Goal: Task Accomplishment & Management: Manage account settings

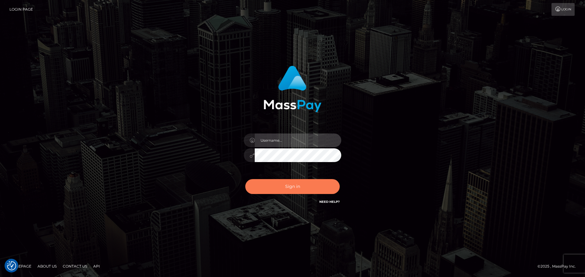
type input "Yassine Slimene"
click at [313, 185] on button "Sign in" at bounding box center [292, 186] width 94 height 15
type input "Yassine Slimene"
click at [311, 184] on button "Sign in" at bounding box center [292, 186] width 94 height 15
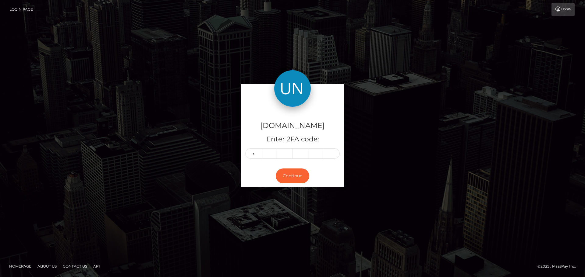
type input "5"
type input "0"
type input "4"
type input "1"
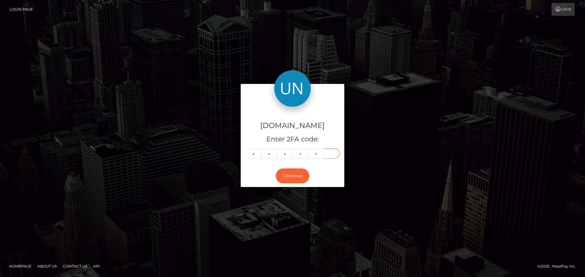
type input "5"
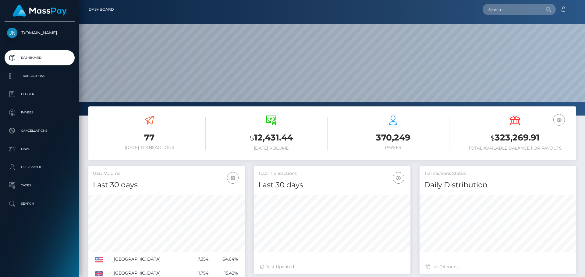
scroll to position [108, 157]
click at [524, 13] on input "text" at bounding box center [510, 10] width 57 height 12
paste input "padillaortizxavier@gmail.com"
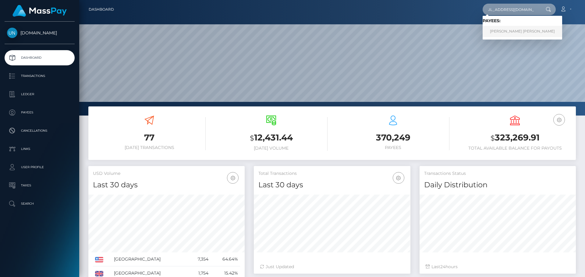
type input "[EMAIL_ADDRESS][DOMAIN_NAME]"
click at [521, 36] on link "JANIRIS JANIAN SOTO DAVILA" at bounding box center [522, 31] width 80 height 11
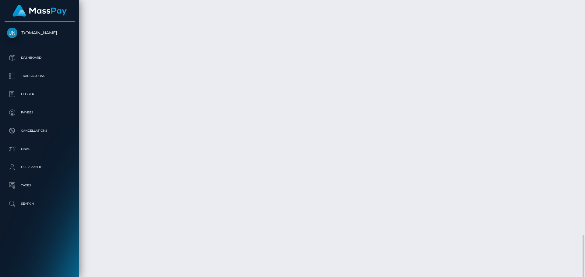
scroll to position [73, 157]
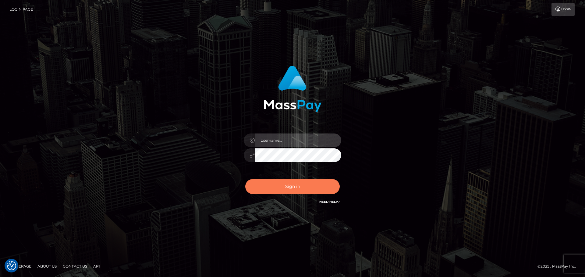
type input "Yassine Slimene"
click at [294, 193] on button "Sign in" at bounding box center [292, 186] width 94 height 15
type input "Yassine Slimene"
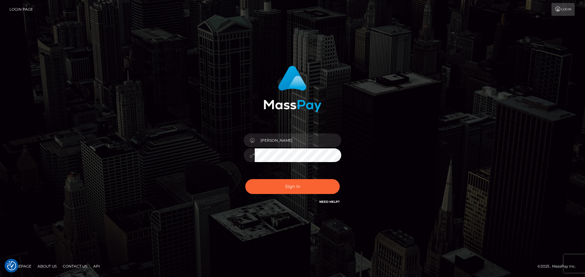
click at [309, 213] on form "Yassine Slimene" at bounding box center [293, 138] width 160 height 155
click at [305, 192] on button "Sign in" at bounding box center [292, 186] width 94 height 15
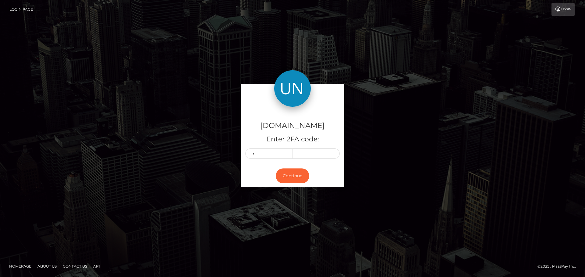
type input "9"
type input "0"
type input "9"
type input "0"
type input "8"
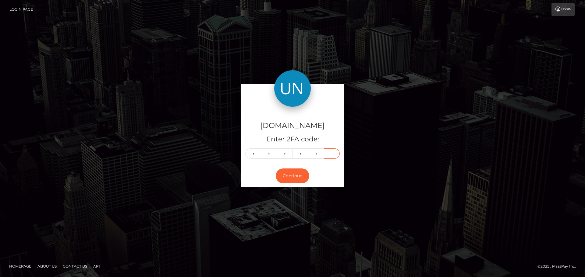
type input "7"
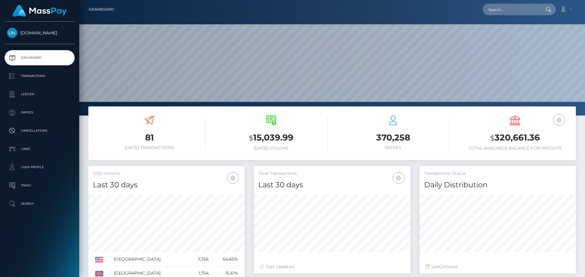
scroll to position [108, 157]
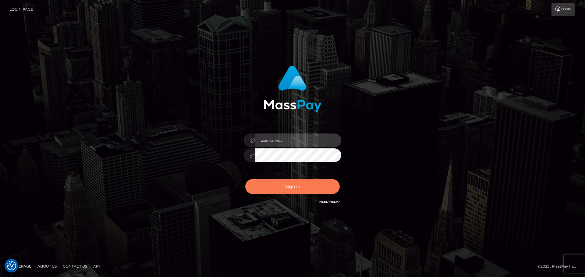
type input "[PERSON_NAME]"
click at [284, 186] on button "Sign in" at bounding box center [292, 186] width 94 height 15
type input "[PERSON_NAME]"
click at [304, 188] on button "Sign in" at bounding box center [292, 186] width 94 height 15
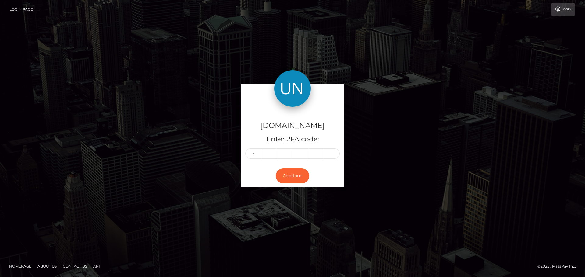
type input "3"
type input "4"
type input "3"
type input "7"
type input "0"
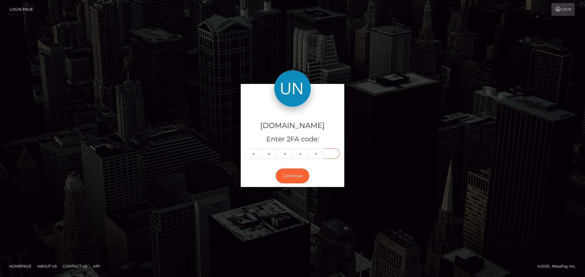
type input "7"
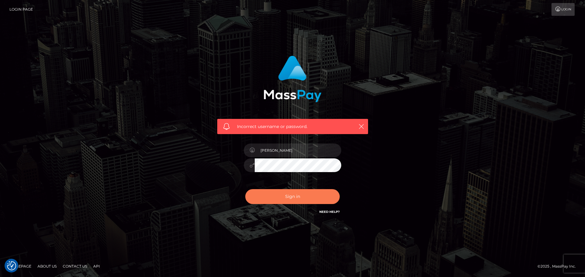
click at [289, 188] on div "Sign in Need Help?" at bounding box center [292, 199] width 107 height 27
click at [287, 190] on button "Sign in" at bounding box center [292, 196] width 94 height 15
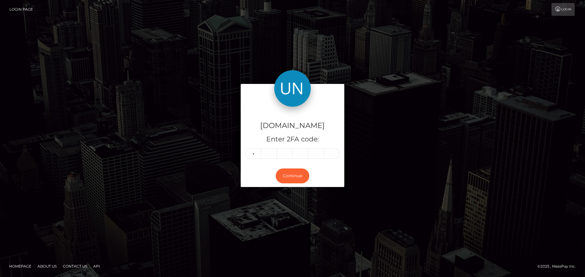
type input "5"
type input "2"
type input "7"
type input "0"
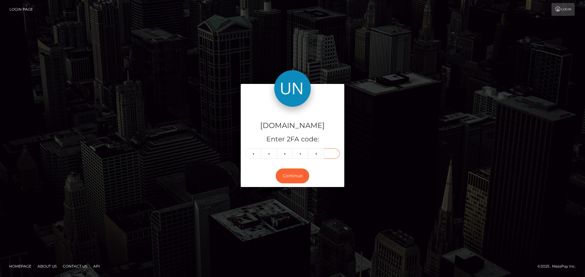
type input "7"
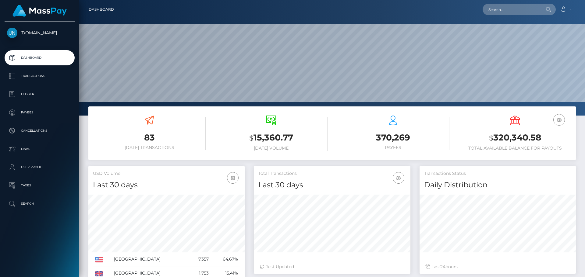
scroll to position [108, 157]
click at [486, 4] on div "Loading... Loading..." at bounding box center [518, 10] width 73 height 12
click at [493, 3] on nav "Dashboard Loading... Loading... Account Edit Profile" at bounding box center [332, 9] width 506 height 19
paste input "https://unlockt.me/v/014a21eac4"
click at [493, 5] on input "text" at bounding box center [510, 10] width 57 height 12
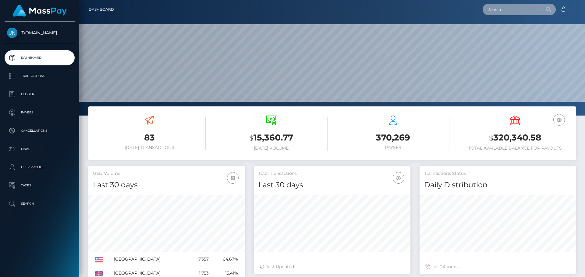
type input "https://unlockt.me/v/014a21eac4"
paste input "anavis1222@hotmail.com"
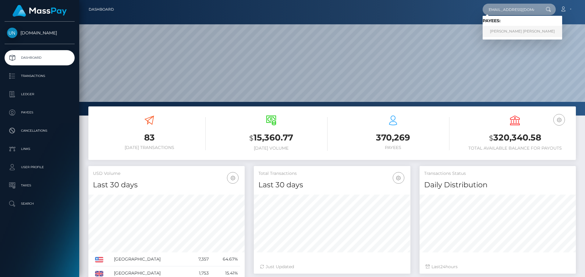
type input "anavis1222@hotmail.com"
click at [505, 30] on link "IVANNA MARIE BONILLA RIVERA" at bounding box center [522, 31] width 80 height 11
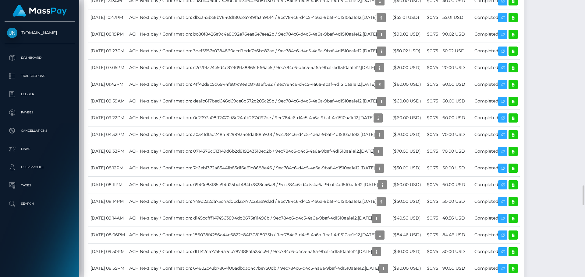
scroll to position [2376, 0]
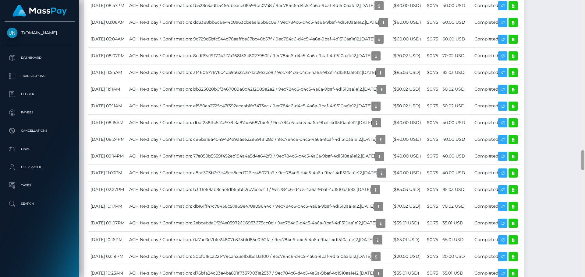
click at [585, 4] on div at bounding box center [582, 138] width 5 height 277
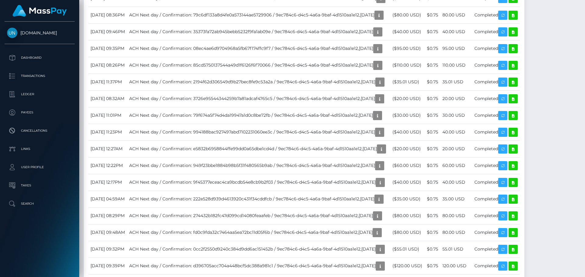
click at [585, 4] on div at bounding box center [582, 138] width 5 height 277
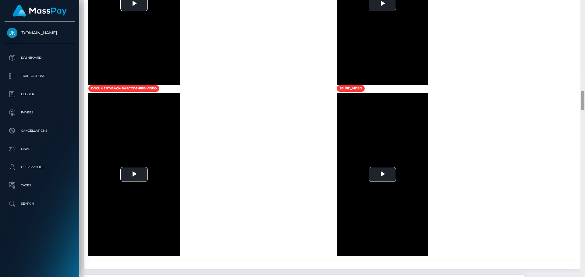
click at [585, 4] on div at bounding box center [582, 138] width 5 height 277
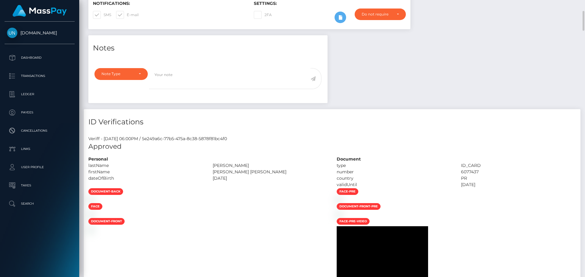
click at [585, 5] on div "Customer Profile Loading... Loading..." at bounding box center [332, 138] width 506 height 277
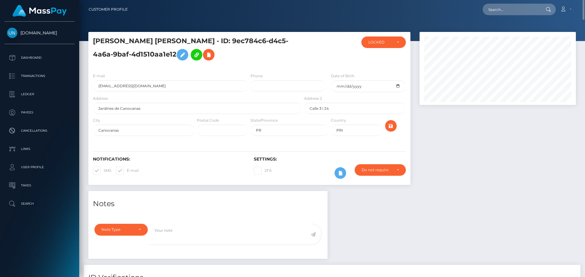
click at [530, 16] on nav "Customer Profile Loading... Loading... Account" at bounding box center [332, 9] width 506 height 19
click at [527, 12] on input "text" at bounding box center [510, 10] width 57 height 12
paste input "mushirry@gmail.com"
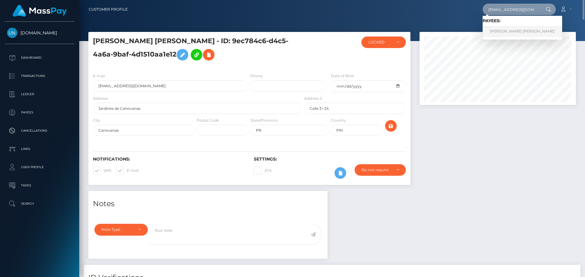
type input "mushirry@gmail.com"
drag, startPoint x: 510, startPoint y: 32, endPoint x: 507, endPoint y: 36, distance: 4.8
click at [510, 32] on link "LARA MARIA CRUZ PINTO" at bounding box center [522, 31] width 80 height 11
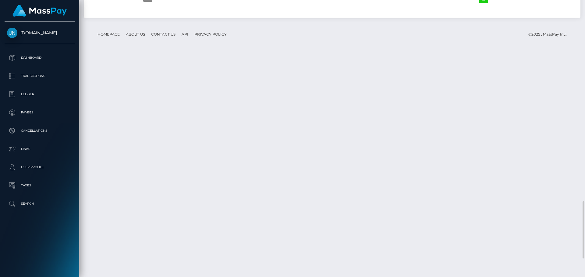
scroll to position [1063, 0]
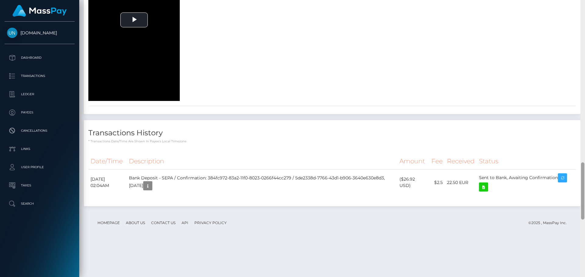
click at [585, 6] on div at bounding box center [582, 138] width 5 height 277
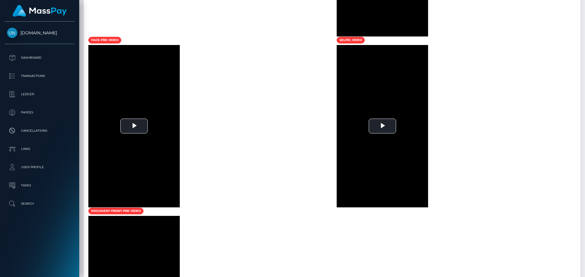
click at [585, 6] on div at bounding box center [582, 138] width 5 height 277
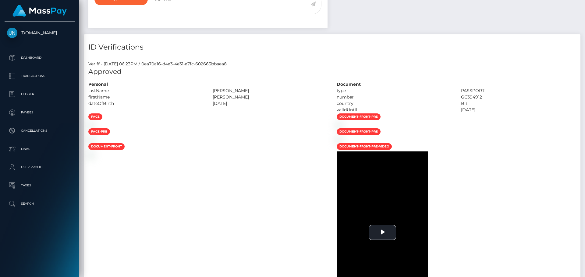
click at [585, 6] on div "Customer Profile Loading... Loading..." at bounding box center [332, 138] width 506 height 277
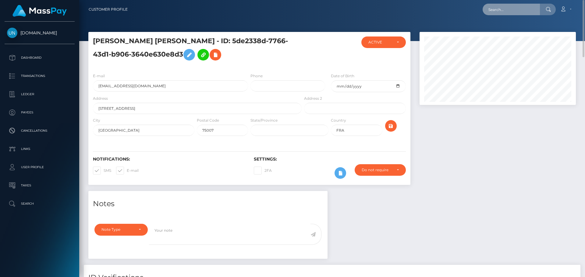
click at [524, 11] on input "text" at bounding box center [510, 10] width 57 height 12
paste input "[EMAIL_ADDRESS][DOMAIN_NAME]"
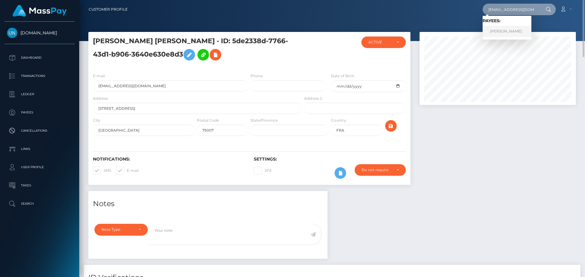
type input "azayas699@gmail.com"
click at [507, 32] on link "MARILYN VEGA IRIZARRY" at bounding box center [506, 31] width 49 height 11
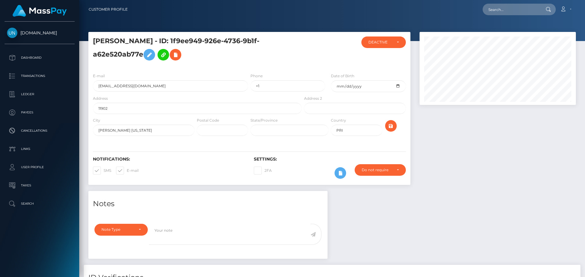
scroll to position [73, 157]
click at [518, 10] on input "text" at bounding box center [510, 10] width 57 height 12
paste input "[EMAIL_ADDRESS][DOMAIN_NAME]"
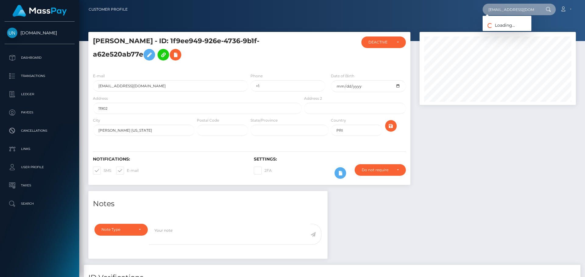
type input "[EMAIL_ADDRESS][DOMAIN_NAME]"
click at [503, 27] on link "[PERSON_NAME]" at bounding box center [506, 31] width 49 height 11
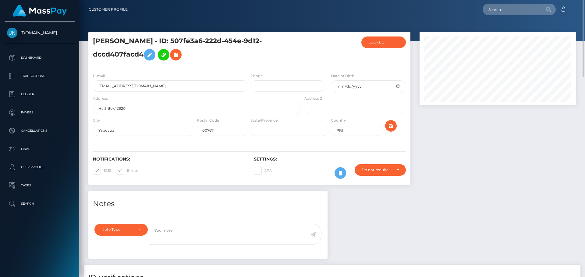
scroll to position [73, 157]
click at [518, 5] on input "text" at bounding box center [510, 10] width 57 height 12
paste input "dirda.ales@gmail.com"
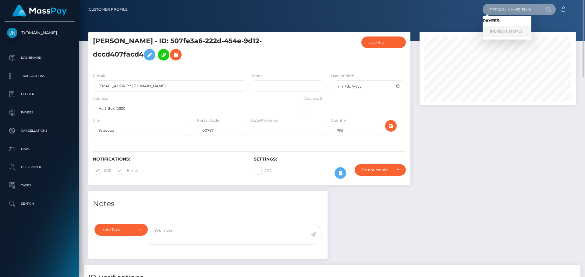
type input "dirda.ales@gmail.com"
click at [511, 34] on link "ALEŠ DIRDA" at bounding box center [506, 31] width 49 height 11
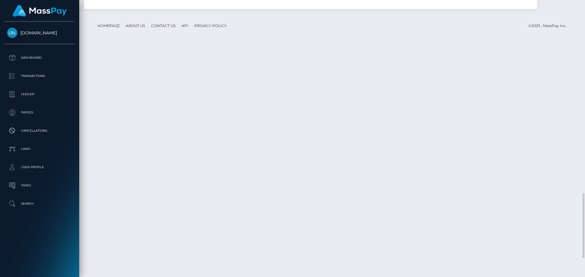
scroll to position [903, 0]
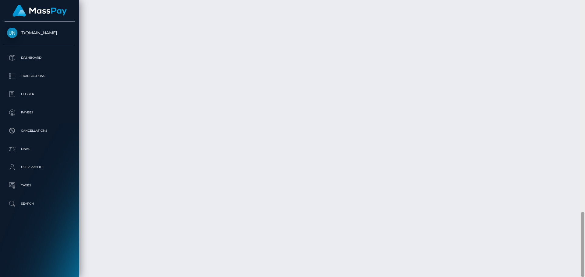
click at [585, 13] on div at bounding box center [582, 138] width 5 height 277
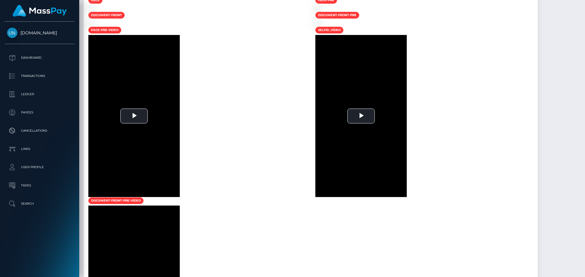
scroll to position [70, 0]
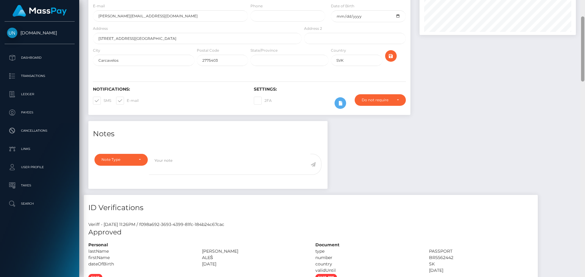
click at [585, 12] on div at bounding box center [582, 138] width 5 height 277
click at [585, 11] on div "Customer Profile Loading... Loading..." at bounding box center [332, 138] width 506 height 277
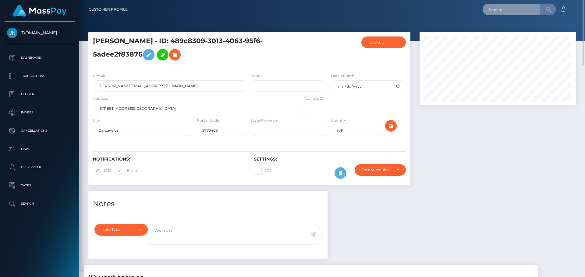
click at [527, 5] on input "text" at bounding box center [510, 10] width 57 height 12
paste input "[EMAIL_ADDRESS][DOMAIN_NAME]"
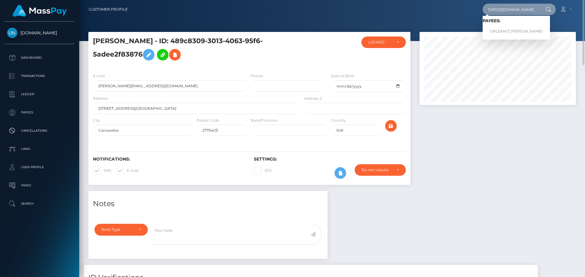
type input "4hghr5tg9q@privaterelay.appleid.com"
click at [517, 29] on link "ORLEANIZ YAIRKA RUIZ" at bounding box center [515, 31] width 67 height 11
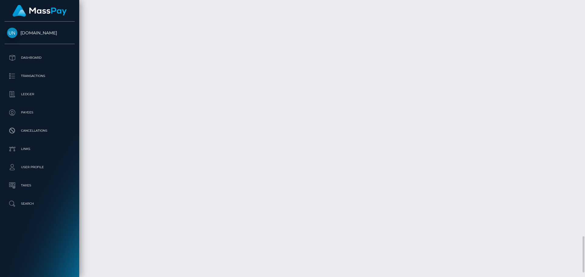
scroll to position [1832, 0]
click at [585, 3] on div at bounding box center [582, 138] width 5 height 277
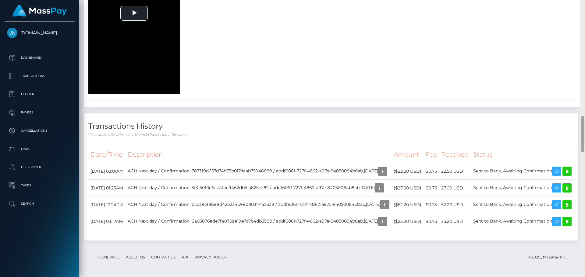
click at [585, 3] on div at bounding box center [582, 122] width 5 height 277
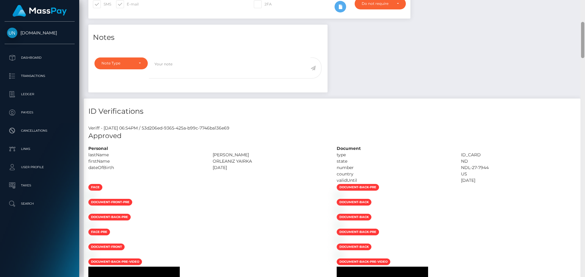
click at [585, 3] on div "Customer Profile Loading... Loading..." at bounding box center [332, 138] width 506 height 277
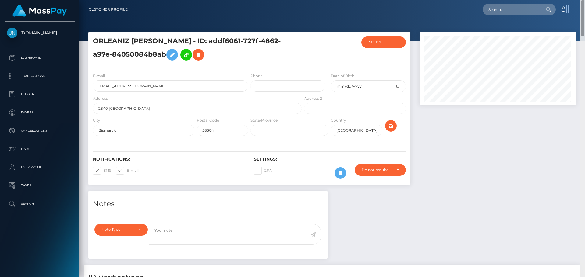
click at [585, 3] on nav "Customer Profile Loading... Loading... Account" at bounding box center [332, 9] width 506 height 19
click at [537, 12] on input "text" at bounding box center [510, 10] width 57 height 12
paste input "singerdisi9909@gmail.com"
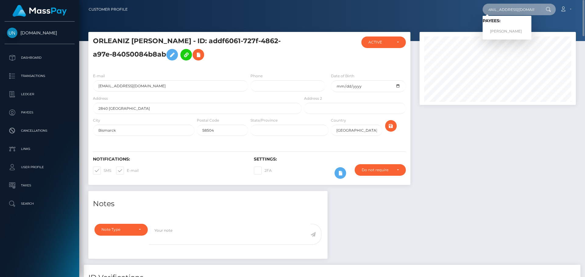
type input "singerdisi9909@gmail.com"
click at [505, 33] on link "TAULANT KARAJ" at bounding box center [506, 31] width 49 height 11
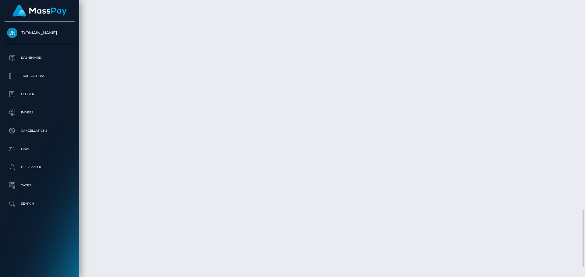
scroll to position [1052, 0]
click at [585, 6] on div at bounding box center [582, 138] width 5 height 277
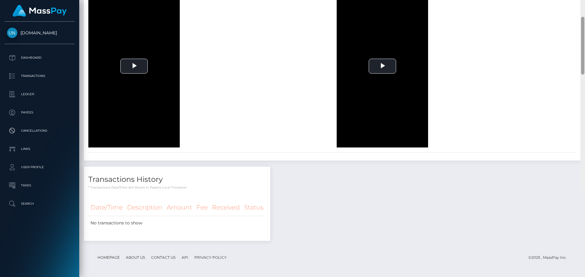
click at [585, 6] on div at bounding box center [582, 51] width 5 height 277
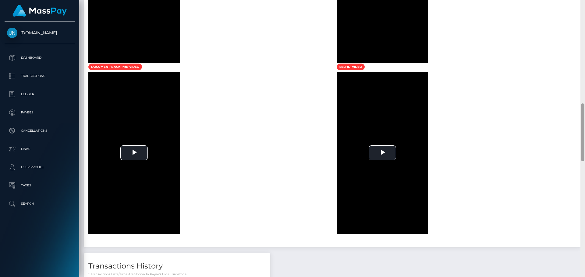
click at [585, 6] on div at bounding box center [582, 138] width 5 height 277
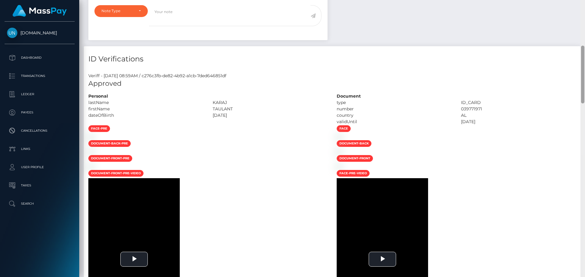
click at [585, 6] on div "Customer Profile Loading... Loading..." at bounding box center [332, 138] width 506 height 277
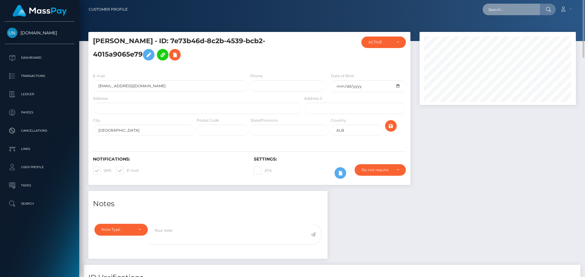
click at [524, 11] on input "text" at bounding box center [510, 10] width 57 height 12
paste input "[EMAIL_ADDRESS][DOMAIN_NAME]"
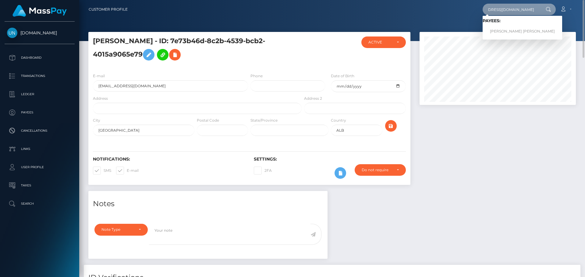
type input "[EMAIL_ADDRESS][DOMAIN_NAME]"
click at [511, 30] on link "MICHAEL ONIELL MATIAS MARTINEZ" at bounding box center [522, 31] width 80 height 11
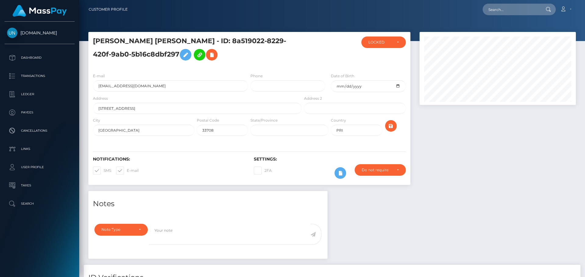
scroll to position [73, 157]
drag, startPoint x: 210, startPoint y: 16, endPoint x: 206, endPoint y: 23, distance: 8.6
click at [210, 16] on div "Loading... Loading... Account Edit Profile Logout" at bounding box center [354, 9] width 443 height 13
drag, startPoint x: 494, startPoint y: 3, endPoint x: 497, endPoint y: 6, distance: 4.3
click at [494, 4] on div "Loading... Loading... Account Edit Profile Logout" at bounding box center [354, 9] width 443 height 13
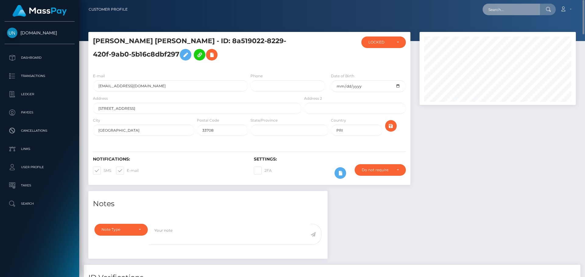
click at [497, 6] on input "text" at bounding box center [510, 10] width 57 height 12
paste input "[EMAIL_ADDRESS][DOMAIN_NAME]"
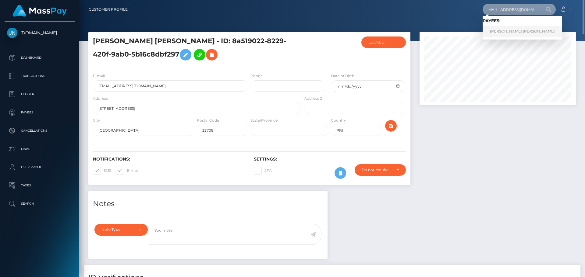
type input "karlaycolon94@gmail.com"
click at [518, 36] on link "KARLA YAMIL COLON CRUZ" at bounding box center [522, 31] width 80 height 11
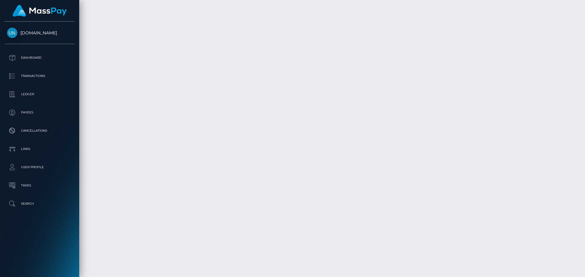
scroll to position [1083, 0]
click at [585, 7] on div at bounding box center [582, 138] width 5 height 277
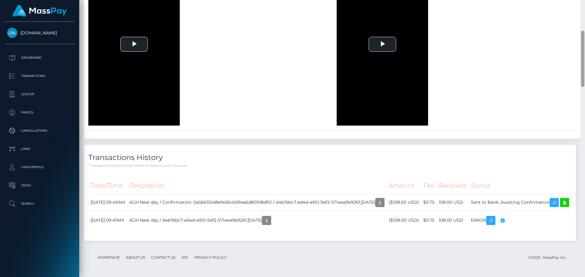
click at [585, 7] on div at bounding box center [582, 61] width 5 height 277
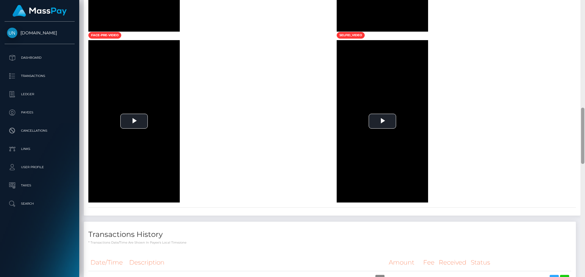
click at [585, 7] on div at bounding box center [582, 138] width 5 height 277
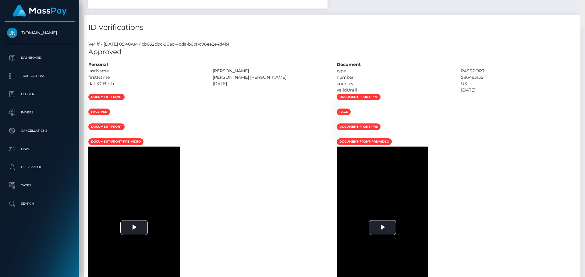
click at [585, 7] on div "Customer Profile Loading... Loading..." at bounding box center [332, 138] width 506 height 277
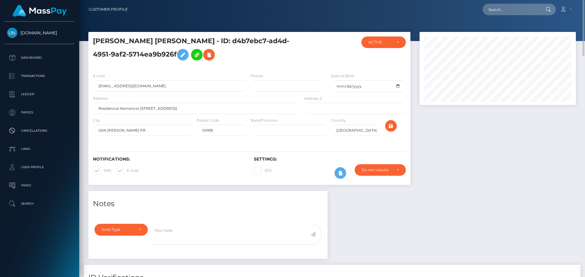
click at [543, 9] on div at bounding box center [548, 10] width 16 height 12
paste input "[EMAIL_ADDRESS][DOMAIN_NAME]"
click at [524, 9] on input "[EMAIL_ADDRESS][DOMAIN_NAME]" at bounding box center [510, 10] width 57 height 12
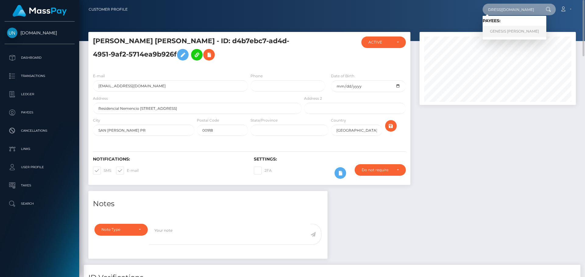
type input "[EMAIL_ADDRESS][DOMAIN_NAME]"
click at [493, 29] on link "GENESIS MICHELL OCHOA RAUDA" at bounding box center [514, 31] width 64 height 11
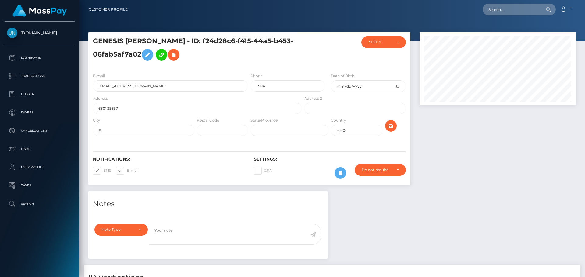
scroll to position [73, 157]
click at [504, 10] on input "text" at bounding box center [510, 10] width 57 height 12
paste input "[EMAIL_ADDRESS][DOMAIN_NAME]"
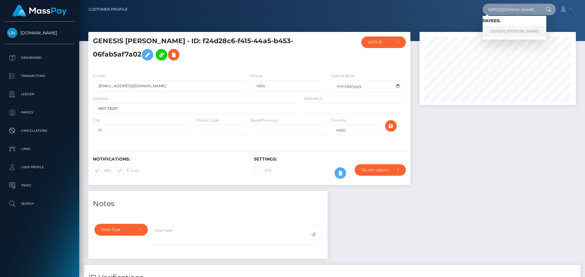
type input "[EMAIL_ADDRESS][DOMAIN_NAME]"
click at [514, 32] on link "GENESIS MICHELL OCHOA RAUDA" at bounding box center [514, 31] width 64 height 11
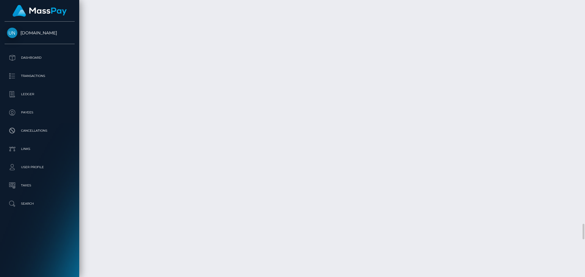
scroll to position [3960, 0]
drag, startPoint x: 145, startPoint y: 73, endPoint x: 276, endPoint y: 143, distance: 148.5
drag, startPoint x: 299, startPoint y: 119, endPoint x: 278, endPoint y: 170, distance: 55.6
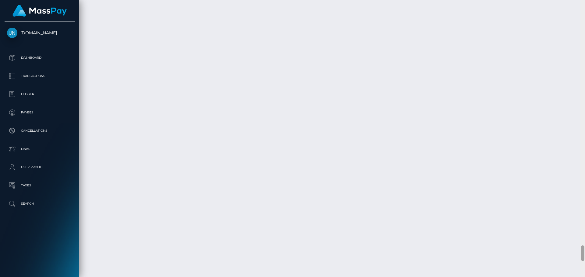
click at [581, 5] on div at bounding box center [582, 138] width 5 height 277
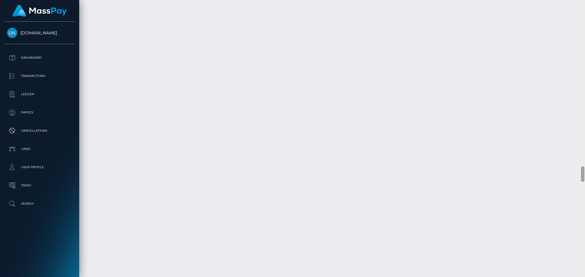
scroll to position [2921, 0]
click at [581, 5] on div at bounding box center [582, 138] width 5 height 277
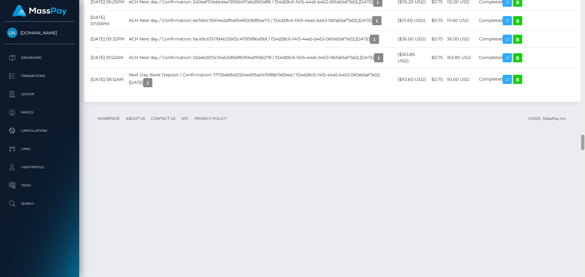
click at [581, 5] on div at bounding box center [582, 138] width 5 height 277
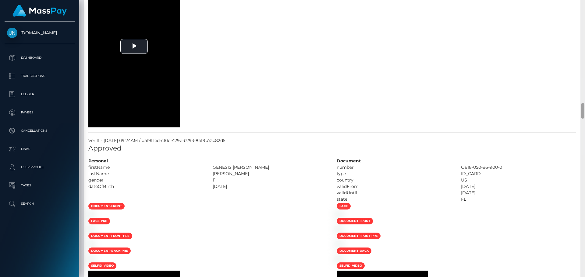
click at [581, 5] on div at bounding box center [582, 138] width 5 height 277
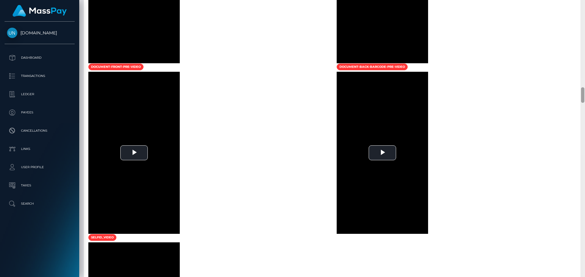
click at [581, 5] on div at bounding box center [582, 138] width 5 height 277
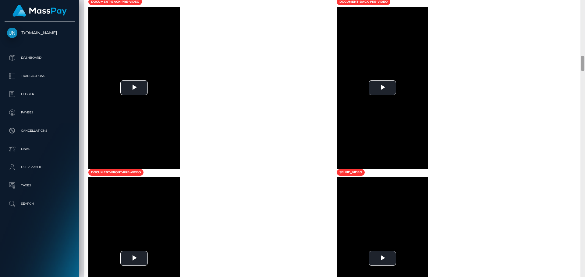
click at [581, 5] on div at bounding box center [582, 138] width 5 height 277
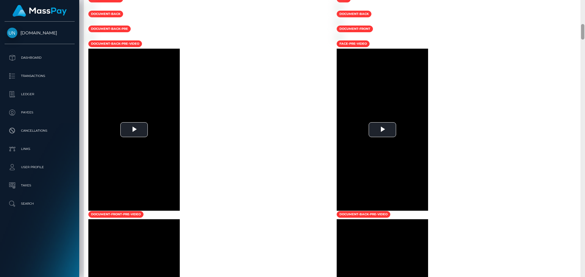
click at [581, 5] on div at bounding box center [582, 138] width 5 height 277
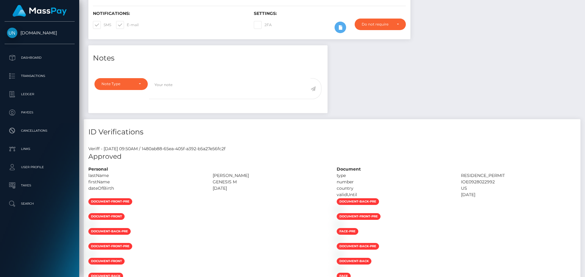
scroll to position [423, 0]
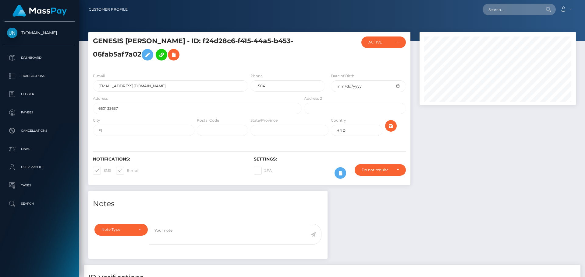
scroll to position [73, 157]
click at [511, 12] on input "text" at bounding box center [510, 10] width 57 height 12
paste input "[EMAIL_ADDRESS][DOMAIN_NAME]"
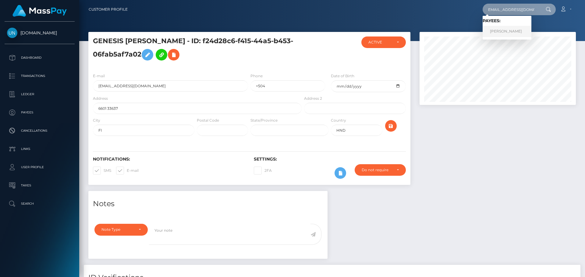
type input "[EMAIL_ADDRESS][DOMAIN_NAME]"
click at [517, 30] on link "AGAPITA PENA HERNANDEZ" at bounding box center [506, 31] width 49 height 11
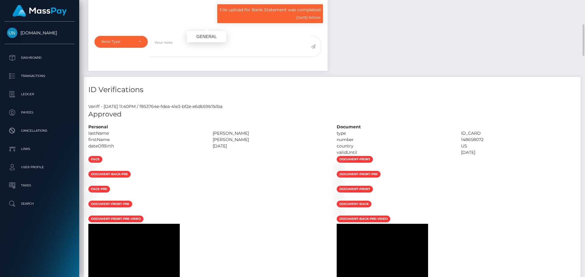
scroll to position [73, 157]
drag, startPoint x: 241, startPoint y: 126, endPoint x: 130, endPoint y: 212, distance: 140.3
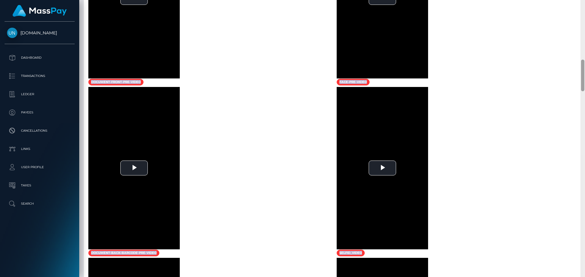
drag, startPoint x: 585, startPoint y: 113, endPoint x: 581, endPoint y: 197, distance: 84.5
click at [577, 191] on div "Customer Profile Loading... Loading..." at bounding box center [332, 138] width 506 height 277
click at [585, 209] on div at bounding box center [582, 138] width 5 height 277
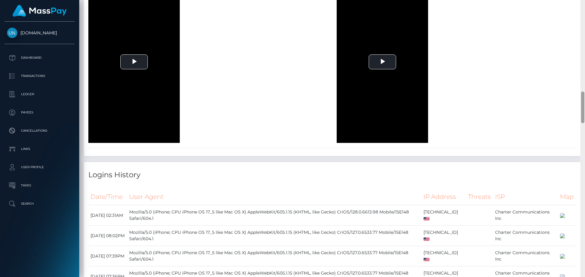
drag, startPoint x: 585, startPoint y: 209, endPoint x: 585, endPoint y: 214, distance: 4.6
click at [585, 213] on div at bounding box center [582, 138] width 5 height 277
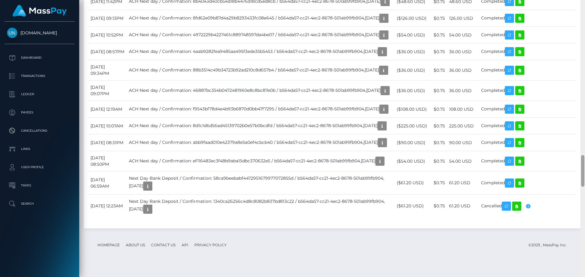
click at [585, 216] on div at bounding box center [582, 138] width 5 height 277
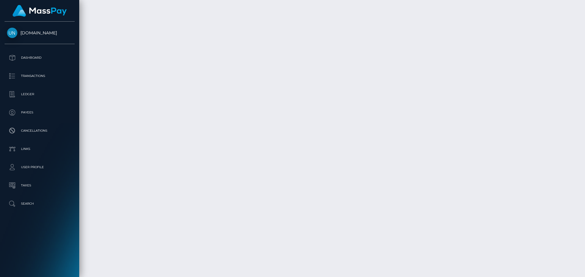
click at [585, 11] on div at bounding box center [582, 138] width 5 height 277
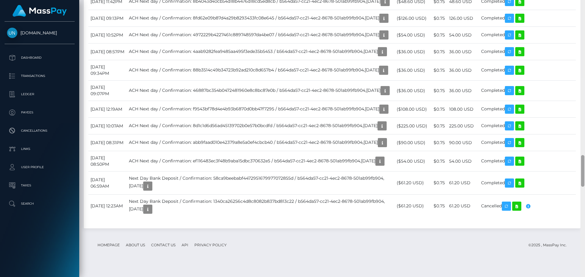
click at [585, 11] on div at bounding box center [582, 138] width 5 height 277
click at [585, 8] on div at bounding box center [582, 138] width 5 height 277
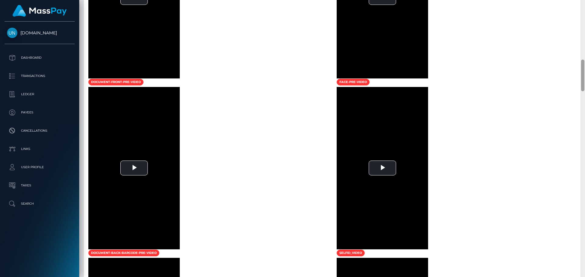
click at [584, 2] on div at bounding box center [582, 138] width 5 height 277
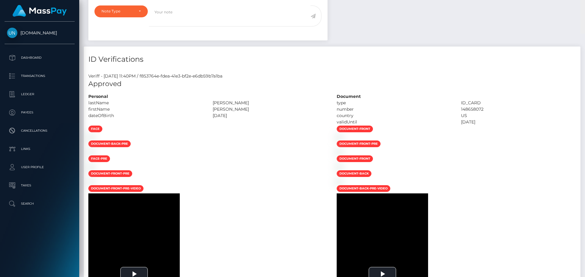
click at [584, 2] on div "Customer Profile Loading... Loading..." at bounding box center [332, 138] width 506 height 277
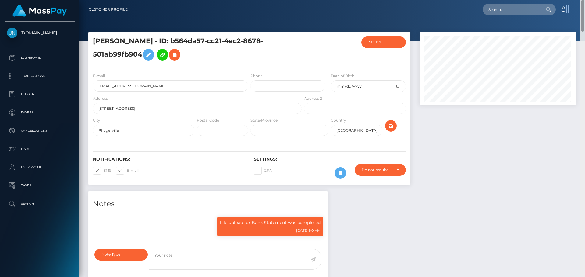
click at [584, 2] on nav "Customer Profile Loading... Loading... Account" at bounding box center [332, 9] width 506 height 19
drag, startPoint x: 550, startPoint y: 4, endPoint x: 534, endPoint y: 7, distance: 15.8
click at [549, 5] on div at bounding box center [548, 10] width 16 height 12
paste input "g96rjpjxrm@privaterelay.appleid.com"
click at [534, 7] on input "text" at bounding box center [510, 10] width 57 height 12
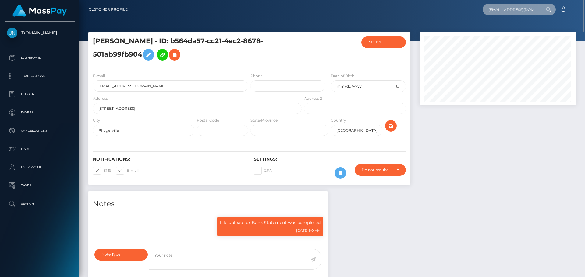
scroll to position [0, 23]
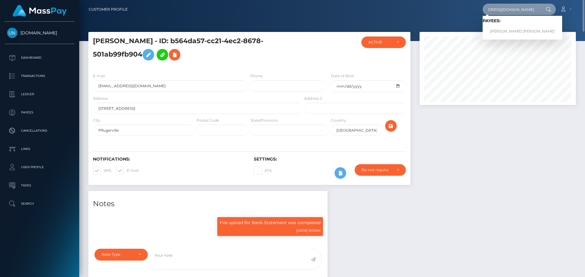
type input "g96rjpjxrm@privaterelay.appleid.com"
click at [528, 29] on link "MIKALA MARIE MENEFEE" at bounding box center [522, 31] width 80 height 11
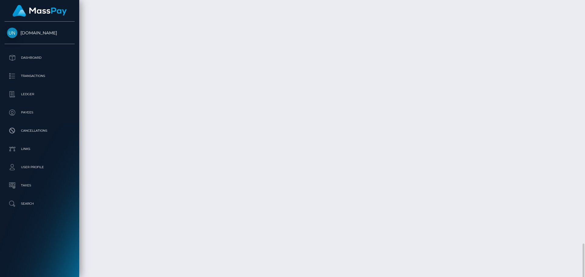
scroll to position [1583, 0]
click at [583, 7] on div at bounding box center [582, 138] width 5 height 277
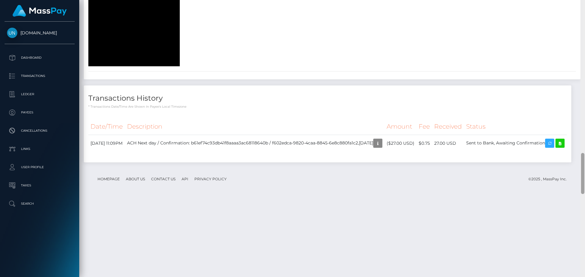
click at [583, 7] on div at bounding box center [582, 138] width 5 height 277
click at [583, 6] on div at bounding box center [582, 138] width 5 height 277
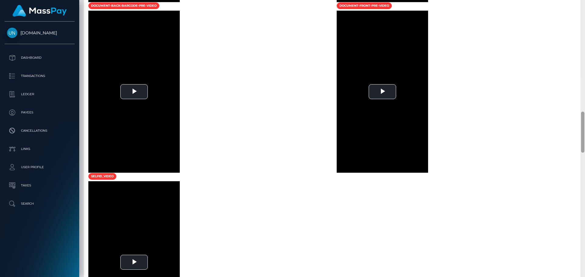
click at [583, 6] on div at bounding box center [582, 138] width 5 height 277
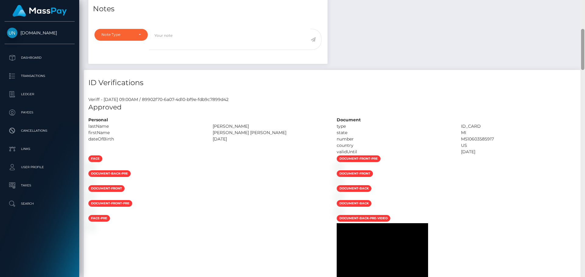
scroll to position [0, 0]
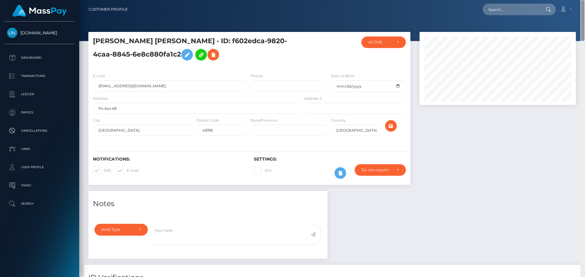
click at [583, 6] on div "Customer Profile Loading... Loading..." at bounding box center [332, 138] width 506 height 277
click at [501, 12] on input "text" at bounding box center [510, 10] width 57 height 12
paste input "[EMAIL_ADDRESS][DOMAIN_NAME]"
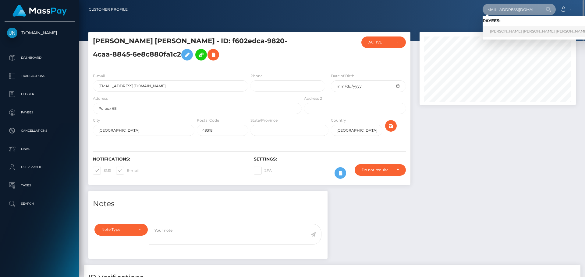
type input "[EMAIL_ADDRESS][DOMAIN_NAME]"
drag, startPoint x: 510, startPoint y: 34, endPoint x: 506, endPoint y: 35, distance: 3.9
click at [510, 34] on link "JEIMY CAROLINA HERRERA LOPEZ" at bounding box center [538, 31] width 112 height 11
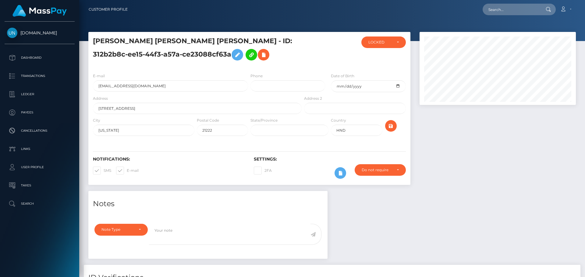
scroll to position [73, 157]
click at [521, 14] on input "text" at bounding box center [510, 10] width 57 height 12
paste input "[EMAIL_ADDRESS][DOMAIN_NAME]"
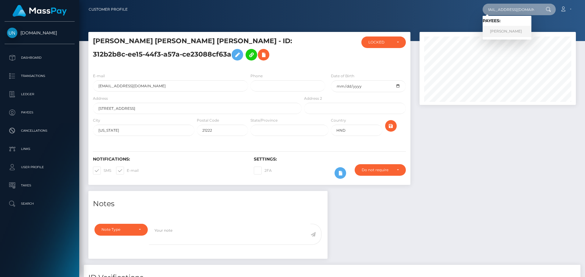
type input "[EMAIL_ADDRESS][DOMAIN_NAME]"
click at [488, 30] on link "[PERSON_NAME]" at bounding box center [506, 31] width 49 height 11
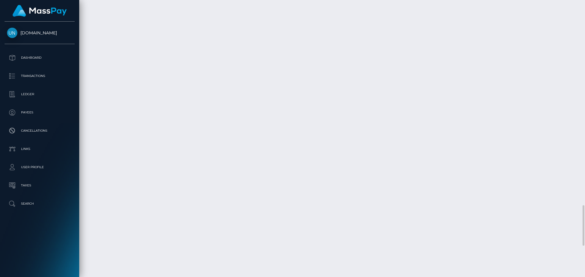
scroll to position [73, 157]
click at [585, 4] on div at bounding box center [582, 138] width 5 height 277
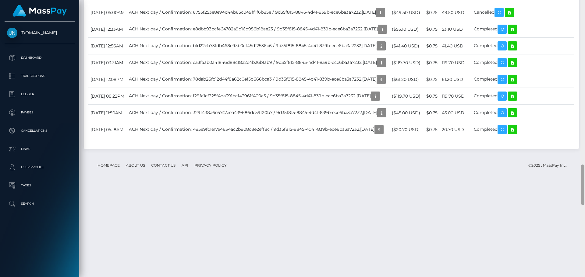
click at [585, 4] on div at bounding box center [582, 138] width 5 height 277
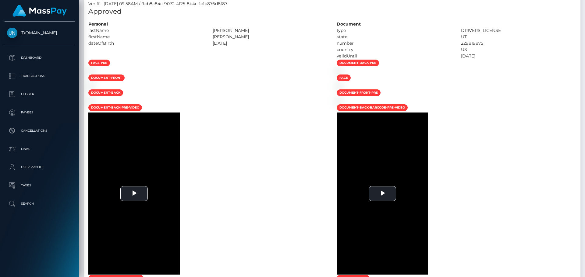
scroll to position [14, 0]
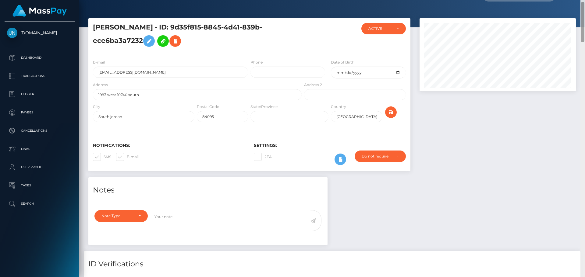
click at [585, 4] on div "Customer Profile Loading... Loading..." at bounding box center [332, 138] width 506 height 277
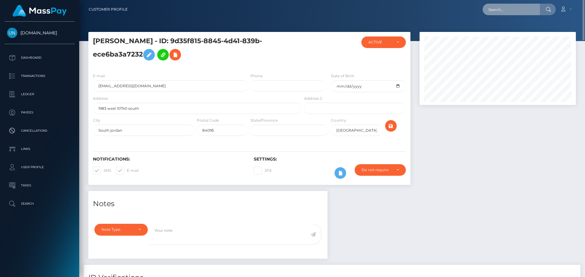
click at [514, 12] on input "text" at bounding box center [510, 10] width 57 height 12
paste input "cfkkbk2whv@privaterelay.appleid.com"
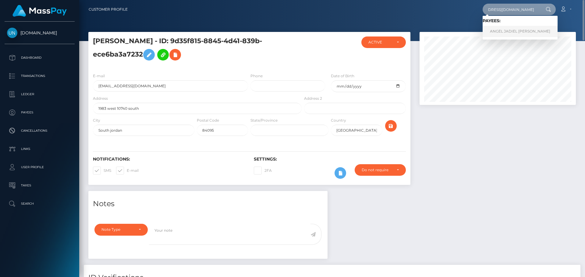
type input "cfkkbk2whv@privaterelay.appleid.com"
click at [509, 29] on link "ANGEL JADIEL COSME ARROYO" at bounding box center [519, 31] width 75 height 11
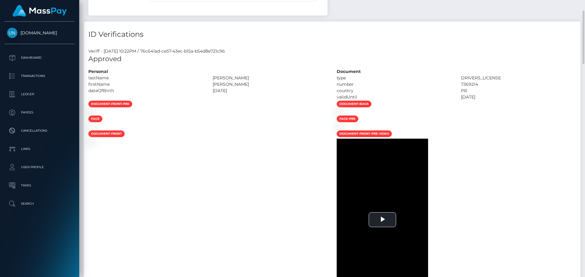
scroll to position [183, 0]
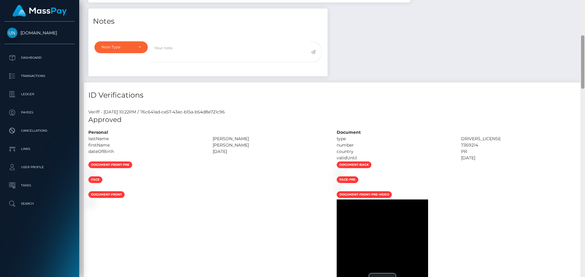
click at [585, 5] on div "Customer Profile Loading... Loading..." at bounding box center [332, 138] width 506 height 277
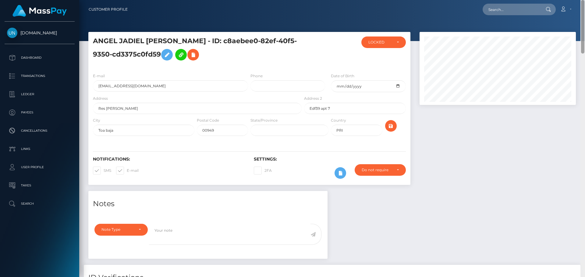
click at [585, 5] on nav "Customer Profile Loading... Loading... Account" at bounding box center [332, 9] width 506 height 19
click at [530, 15] on input "text" at bounding box center [510, 10] width 57 height 12
paste input "[EMAIL_ADDRESS][DOMAIN_NAME]"
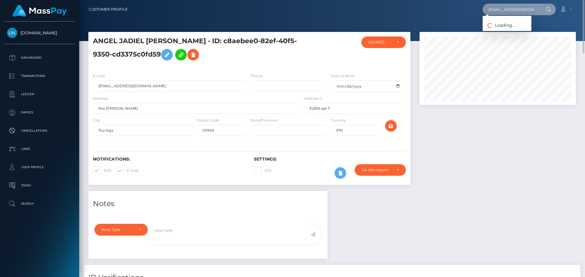
type input "[EMAIL_ADDRESS][DOMAIN_NAME]"
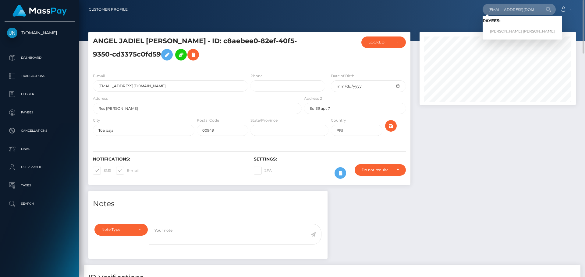
click at [504, 30] on link "[PERSON_NAME] [PERSON_NAME]" at bounding box center [522, 31] width 80 height 11
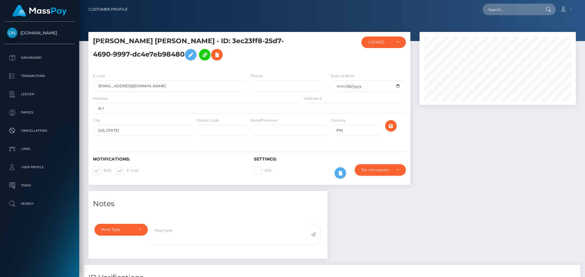
scroll to position [73, 157]
click at [511, 3] on div "Loading... Loading... Account Edit Profile Logout" at bounding box center [354, 9] width 443 height 13
click at [509, 5] on input "text" at bounding box center [510, 10] width 57 height 12
paste input "sirlenespinal14@icloud.com"
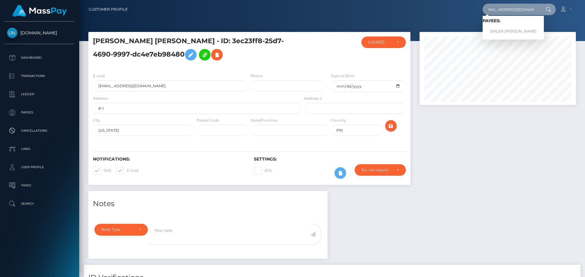
type input "sirlenespinal14@icloud.com"
click at [518, 12] on input "sirlenespinal14@icloud.com" at bounding box center [510, 10] width 57 height 12
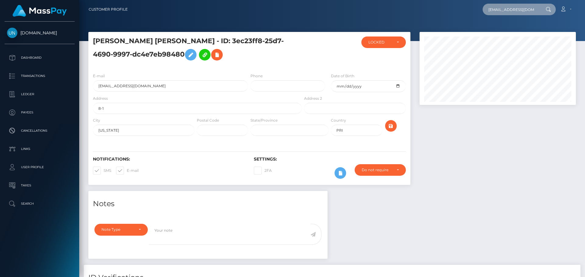
click at [518, 12] on input "sirlenespinal14@icloud.com" at bounding box center [510, 10] width 57 height 12
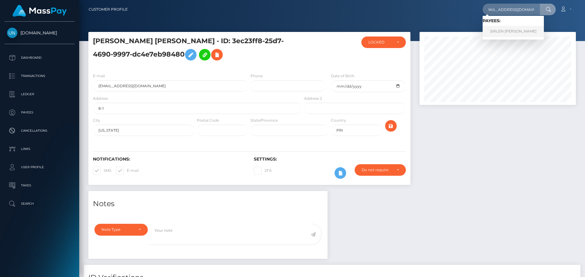
click at [507, 29] on link "SIRLEN SOFIA ESPINAL VILORIO" at bounding box center [512, 31] width 61 height 11
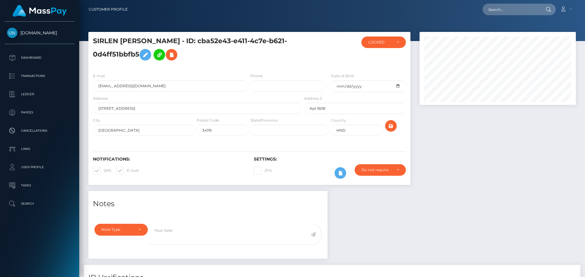
scroll to position [73, 157]
drag, startPoint x: 484, startPoint y: 3, endPoint x: 487, endPoint y: 11, distance: 8.6
click at [484, 4] on nav "Customer Profile Loading... Loading... Account" at bounding box center [332, 9] width 506 height 19
paste input "[EMAIL_ADDRESS][DOMAIN_NAME]"
click at [487, 11] on input "[EMAIL_ADDRESS][DOMAIN_NAME]" at bounding box center [510, 10] width 57 height 12
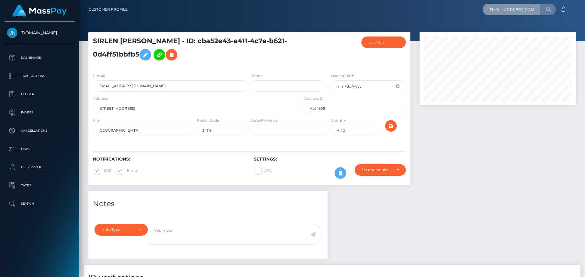
scroll to position [0, 26]
type input "2pysnpbkdg@privaterelay.appleid.com"
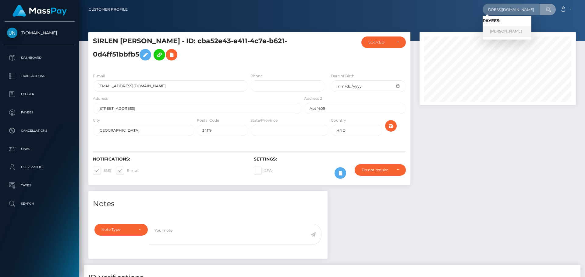
click at [490, 29] on link "ALBERT MAIGNAN" at bounding box center [506, 31] width 49 height 11
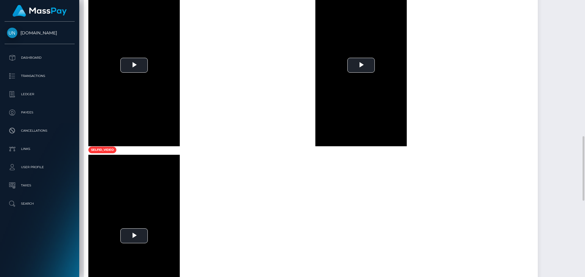
scroll to position [484, 0]
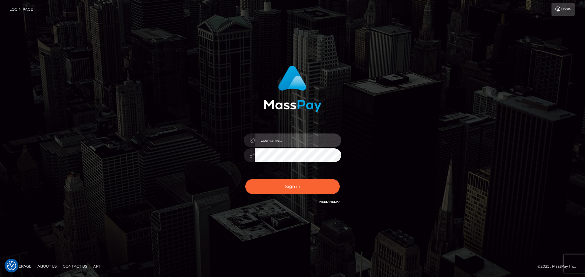
type input "Yassine Slimene"
drag, startPoint x: 290, startPoint y: 203, endPoint x: 303, endPoint y: 191, distance: 18.3
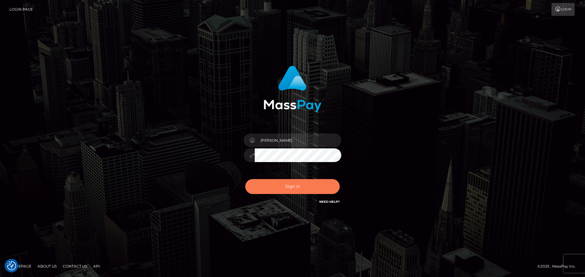
click at [292, 202] on div "Yassine Slimene Sign in" at bounding box center [293, 135] width 160 height 149
click at [303, 191] on button "Sign in" at bounding box center [292, 186] width 94 height 15
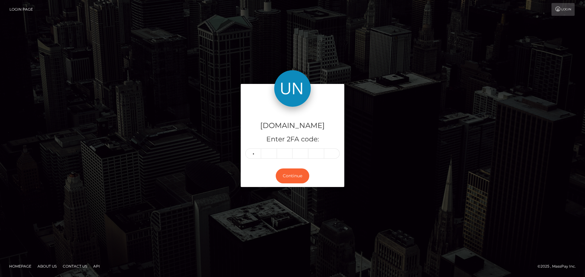
type input "9"
type input "6"
type input "7"
type input "8"
type input "7"
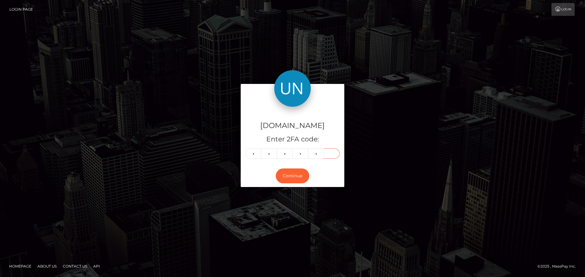
type input "7"
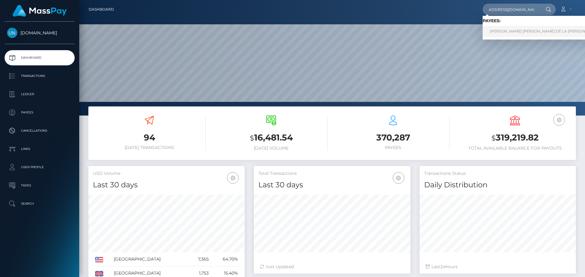
type input "[EMAIL_ADDRESS][DOMAIN_NAME]"
click at [513, 30] on link "[PERSON_NAME] [PERSON_NAME] DE LA [PERSON_NAME]" at bounding box center [544, 31] width 125 height 11
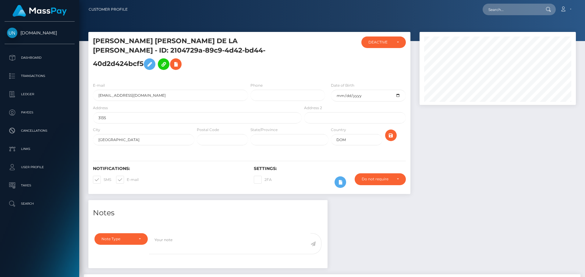
scroll to position [73, 157]
click at [520, 11] on input "text" at bounding box center [510, 10] width 57 height 12
paste input "yuneishkal@gmail.com"
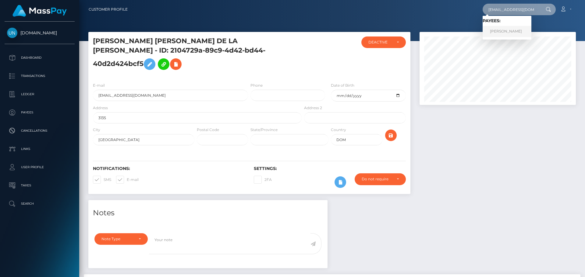
type input "yuneishkal@gmail.com"
click at [505, 29] on link "LENIEL MATOS GONZALEZ" at bounding box center [506, 31] width 49 height 11
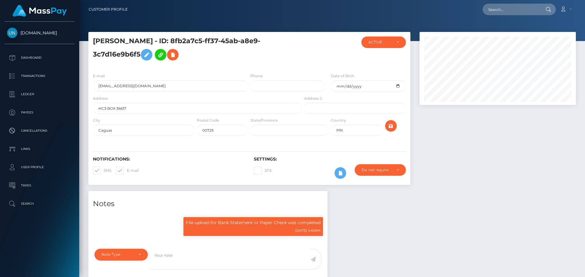
scroll to position [73, 157]
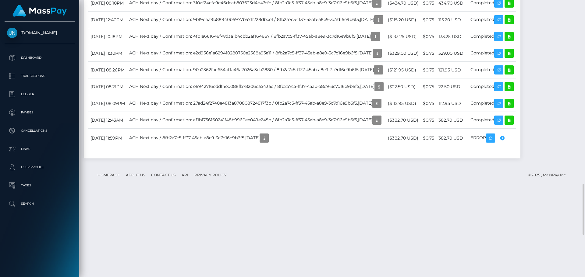
scroll to position [1218, 0]
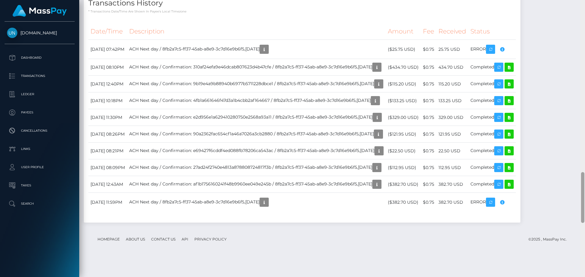
click at [585, 20] on div at bounding box center [582, 138] width 5 height 277
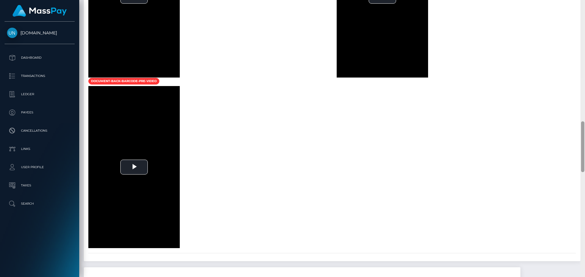
click at [585, 14] on div at bounding box center [582, 138] width 5 height 277
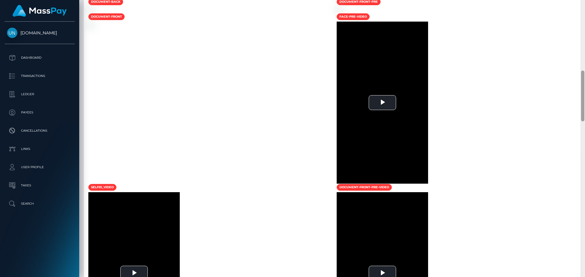
click at [585, 14] on div at bounding box center [582, 138] width 5 height 277
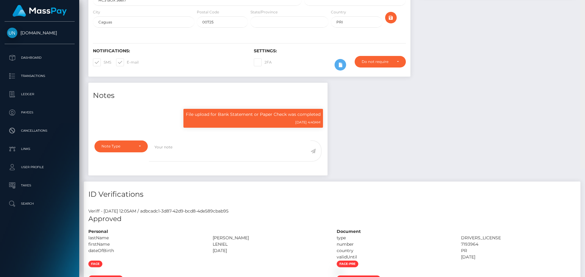
click at [585, 14] on div "Customer Profile Loading... Loading..." at bounding box center [332, 138] width 506 height 277
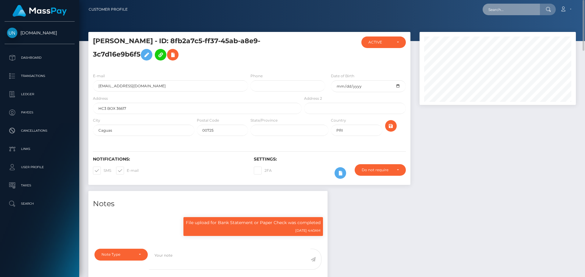
click at [531, 10] on input "text" at bounding box center [510, 10] width 57 height 12
paste input "7ckpt9kg28@privaterelay.appleid.com"
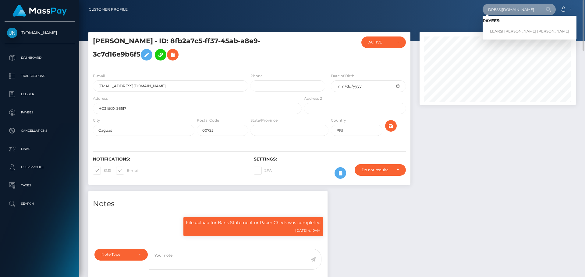
type input "7ckpt9kg28@privaterelay.appleid.com"
click at [511, 29] on link "LEARSI ANGELIZ BRISTOL SOLIVAN" at bounding box center [529, 31] width 94 height 11
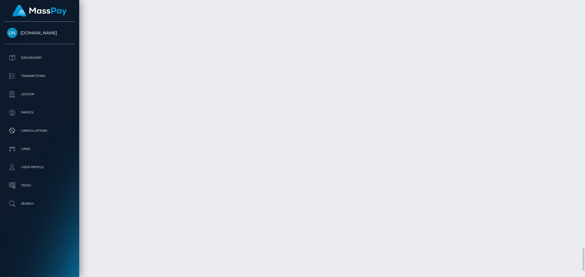
scroll to position [3122, 0]
click at [585, 5] on div at bounding box center [582, 138] width 5 height 277
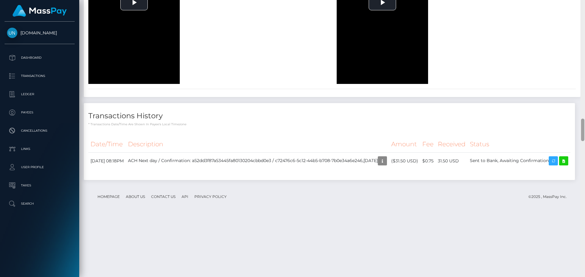
scroll to position [1457, 0]
click at [585, 5] on div at bounding box center [582, 138] width 5 height 277
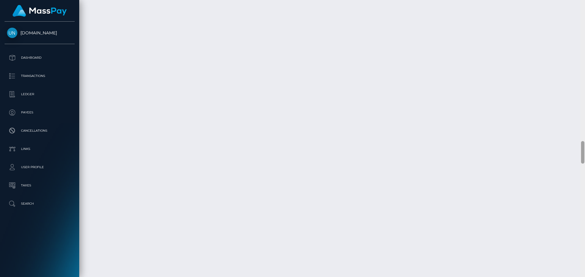
drag, startPoint x: 584, startPoint y: 129, endPoint x: 582, endPoint y: 41, distance: 88.7
click at [582, 41] on div at bounding box center [582, 138] width 5 height 277
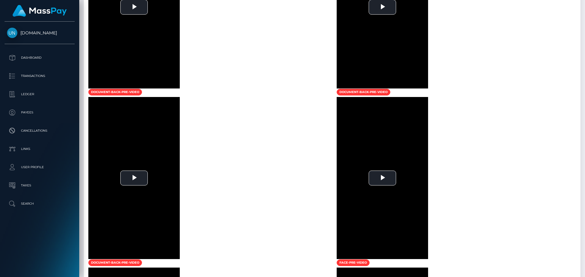
scroll to position [0, 0]
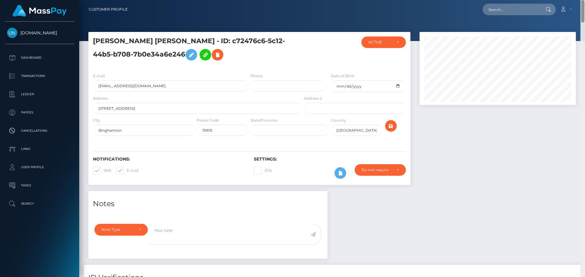
drag, startPoint x: 581, startPoint y: 144, endPoint x: 568, endPoint y: -16, distance: 161.4
click at [568, 0] on html "Unlockt.me Dashboard Transactions Ledger Payees Cancellations" at bounding box center [292, 138] width 585 height 277
click at [531, 11] on input "text" at bounding box center [510, 10] width 57 height 12
paste input "yk8rstvpk2@privaterelay.appleid.com"
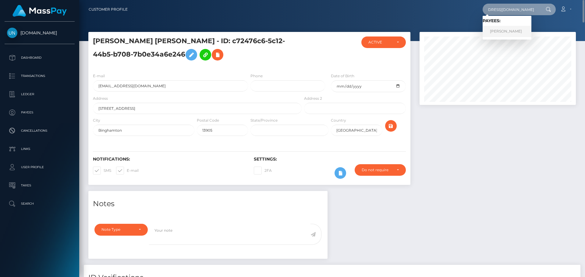
type input "yk8rstvpk2@privaterelay.appleid.com"
click at [508, 32] on link "JENSSY G PAVON FLORES" at bounding box center [506, 31] width 49 height 11
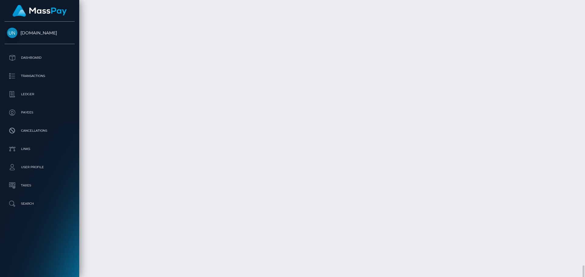
scroll to position [1052, 0]
click at [585, 12] on div at bounding box center [582, 138] width 5 height 277
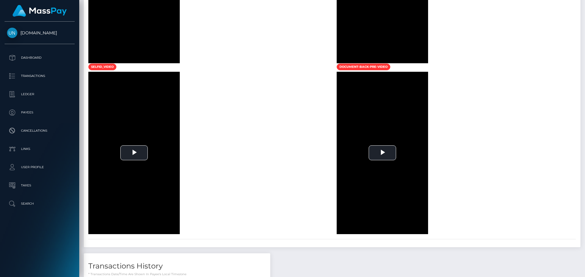
drag, startPoint x: 585, startPoint y: 12, endPoint x: 574, endPoint y: 33, distance: 23.8
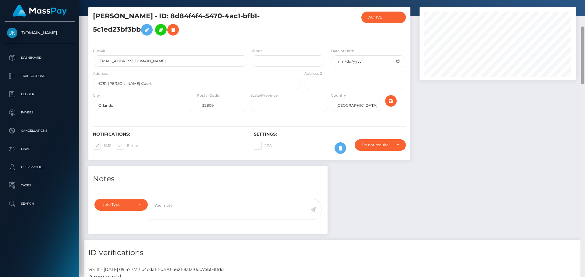
scroll to position [0, 0]
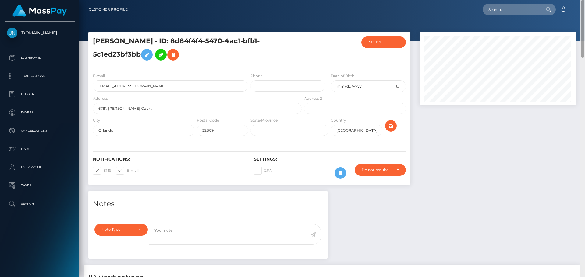
drag, startPoint x: 582, startPoint y: 50, endPoint x: 578, endPoint y: -2, distance: 52.0
click at [578, 0] on html "Unlockt.me Dashboard Transactions Ledger Payees Cancellations" at bounding box center [292, 138] width 585 height 277
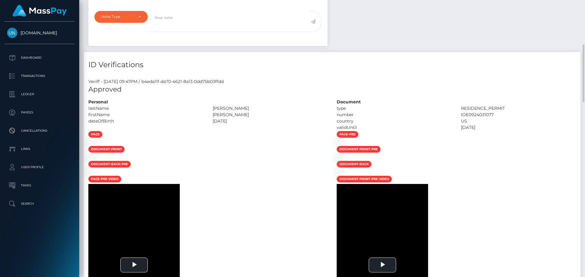
drag, startPoint x: 240, startPoint y: 110, endPoint x: 248, endPoint y: 110, distance: 7.9
click at [248, 110] on div "Personal lastName PAVON FLORES" at bounding box center [208, 115] width 248 height 32
click at [248, 110] on div "PAVON FLORES" at bounding box center [270, 108] width 124 height 6
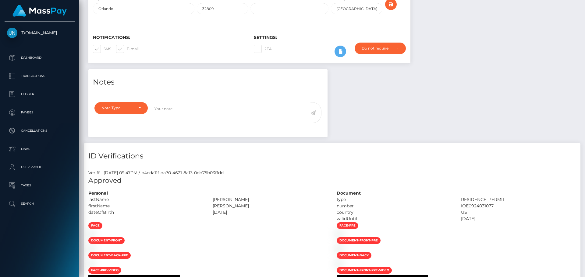
scroll to position [0, 0]
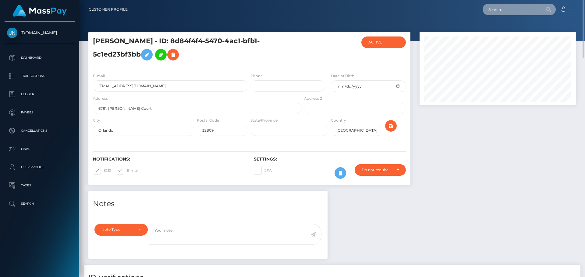
drag, startPoint x: 499, startPoint y: 6, endPoint x: 504, endPoint y: 4, distance: 5.2
click at [499, 6] on input "text" at bounding box center [510, 10] width 57 height 12
paste input "jeimylopez596@gmail.com"
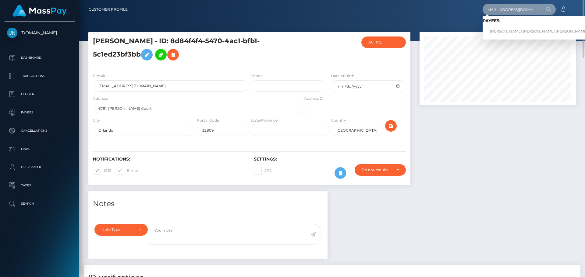
type input "jeimylopez596@gmail.com"
click at [500, 29] on link "JEIMY CAROLINA HERRERA LOPEZ" at bounding box center [538, 31] width 112 height 11
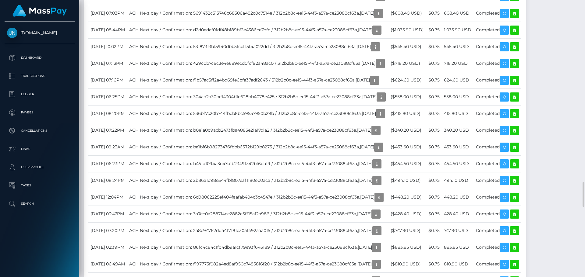
scroll to position [1889, 0]
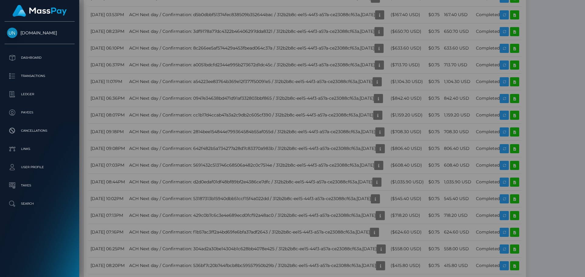
scroll to position [0, 0]
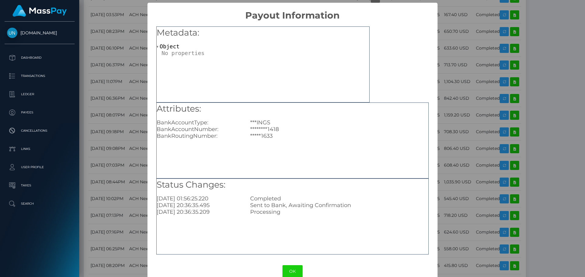
click at [460, 75] on div "× Payout Information Metadata: Object Attributes: BankAccountType: ***INGS Bank…" at bounding box center [292, 138] width 585 height 277
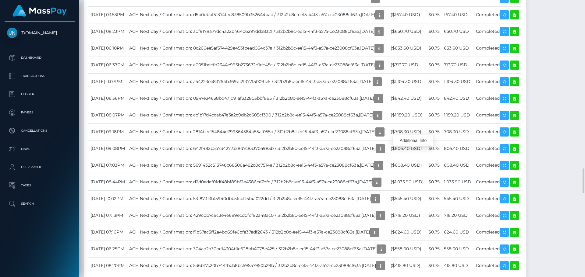
scroll to position [73, 157]
click at [580, 12] on div at bounding box center [582, 138] width 5 height 277
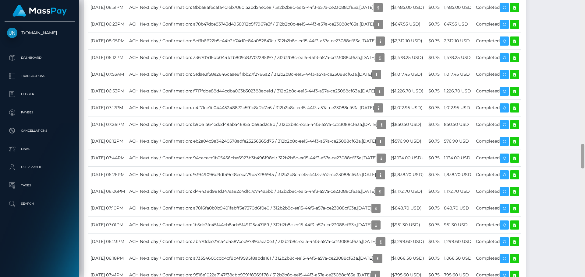
click at [580, 12] on div at bounding box center [582, 138] width 5 height 277
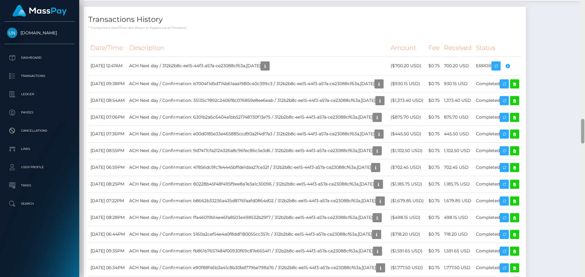
click at [580, 9] on div at bounding box center [582, 138] width 5 height 277
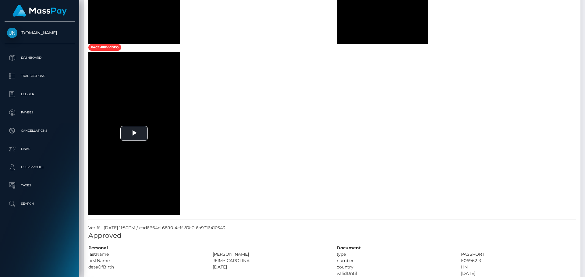
click at [580, 9] on div at bounding box center [582, 138] width 5 height 277
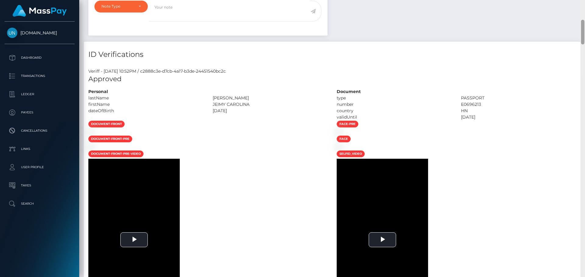
click at [580, 9] on div "Customer Profile Loading... Loading..." at bounding box center [332, 138] width 506 height 277
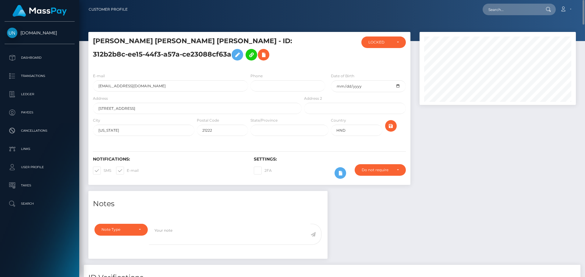
click at [492, 2] on nav "Customer Profile Loading... Loading... Account" at bounding box center [332, 9] width 506 height 19
click at [499, 7] on input "text" at bounding box center [510, 10] width 57 height 12
paste input "hazelcarothers00@gmail.com"
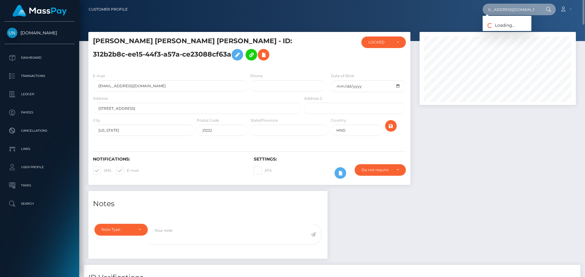
type input "hazelcarothers00@gmail.com"
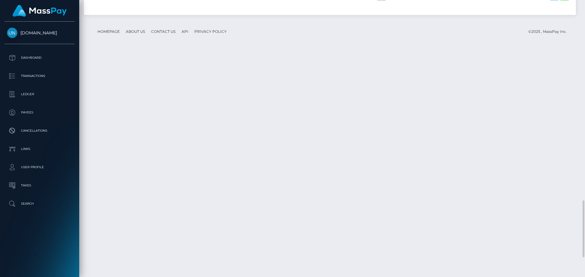
scroll to position [1070, 0]
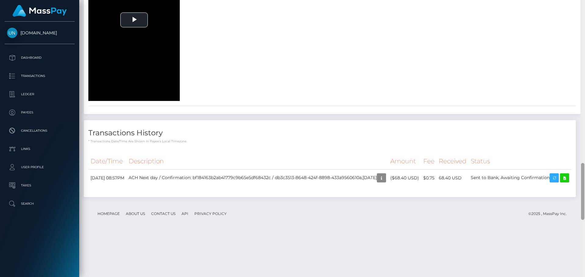
click at [580, 4] on div at bounding box center [582, 138] width 5 height 277
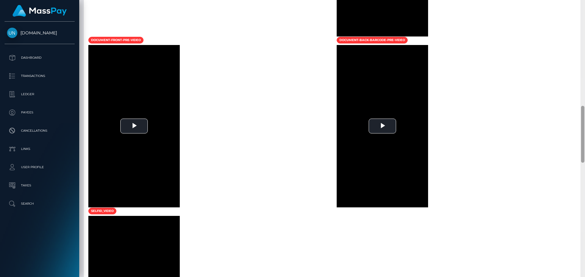
scroll to position [237, 0]
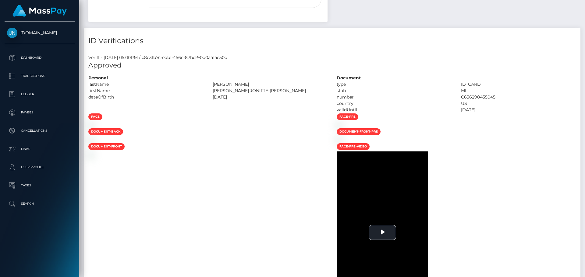
click at [580, 4] on div "Customer Profile Loading... Loading..." at bounding box center [332, 138] width 506 height 277
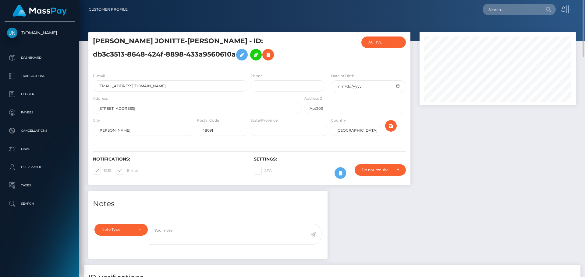
click at [580, 4] on nav "Customer Profile Loading... Loading... Account" at bounding box center [332, 9] width 506 height 19
click at [520, 9] on input "text" at bounding box center [510, 10] width 57 height 12
paste input "[EMAIL_ADDRESS][DOMAIN_NAME]"
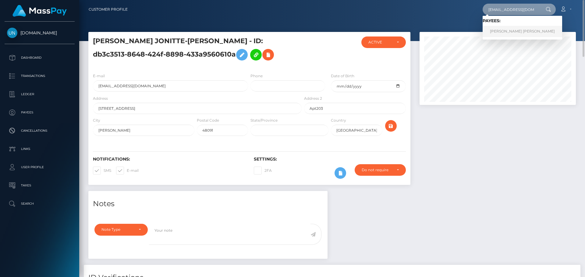
type input "[EMAIL_ADDRESS][DOMAIN_NAME]"
click at [518, 30] on link "SANDY D CASTRO MARTINEZ" at bounding box center [522, 31] width 80 height 11
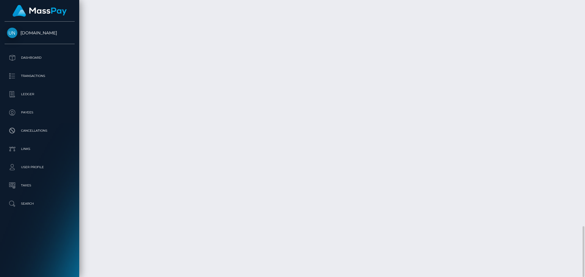
scroll to position [1173, 0]
click at [585, 7] on div at bounding box center [582, 138] width 5 height 277
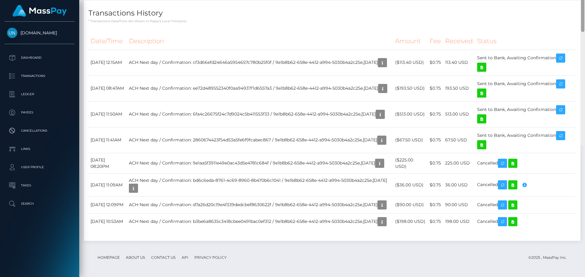
click at [585, 7] on div at bounding box center [582, 6] width 5 height 277
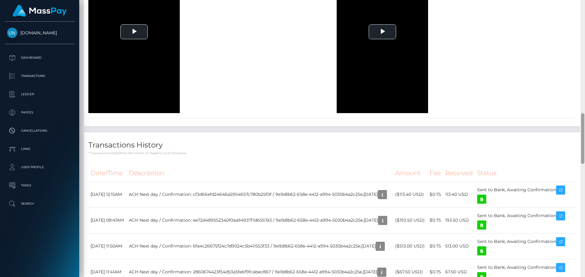
click at [585, 7] on div at bounding box center [582, 138] width 5 height 277
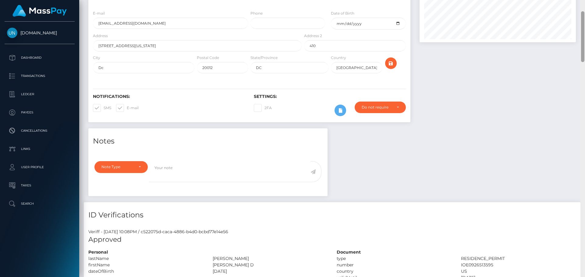
click at [585, 7] on div "Customer Profile Loading... Loading..." at bounding box center [332, 138] width 506 height 277
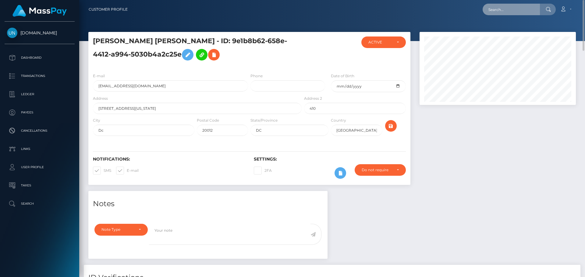
click at [500, 8] on input "text" at bounding box center [510, 10] width 57 height 12
paste input "[EMAIL_ADDRESS][DOMAIN_NAME]"
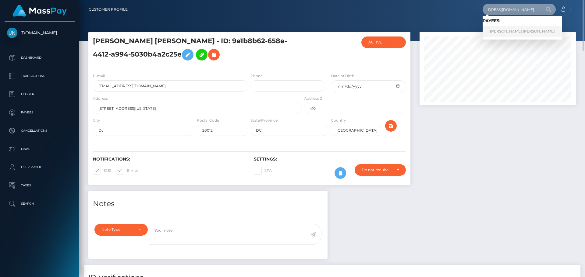
type input "[EMAIL_ADDRESS][DOMAIN_NAME]"
click at [502, 29] on link "ANGEL MARIE STARGELL" at bounding box center [522, 31] width 80 height 11
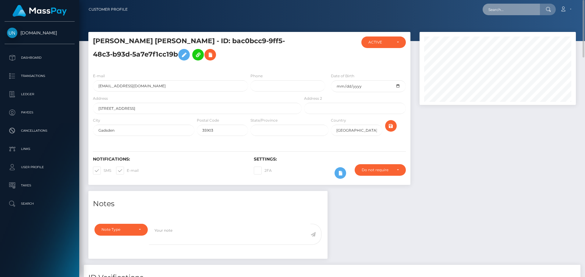
click at [521, 12] on input "text" at bounding box center [510, 10] width 57 height 12
paste input "[DOMAIN_NAME][EMAIL_ADDRESS][DOMAIN_NAME]"
type input "[DOMAIN_NAME][EMAIL_ADDRESS][DOMAIN_NAME]"
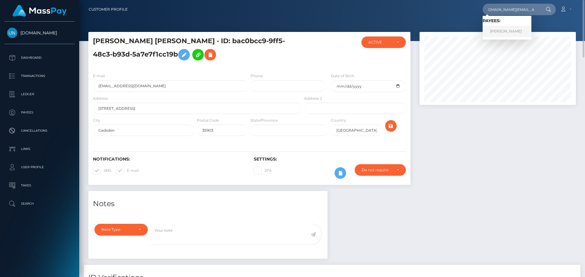
click at [499, 29] on link "ISMAIL BEN YOUSSEF" at bounding box center [506, 31] width 49 height 11
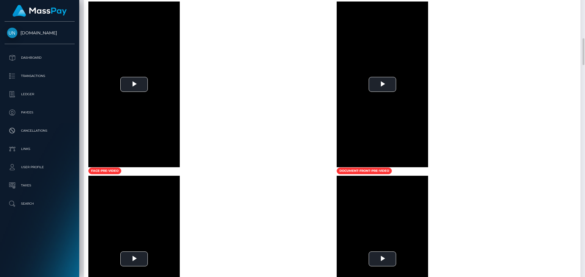
scroll to position [426, 0]
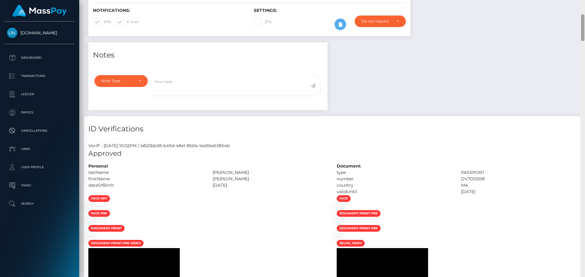
click at [585, 10] on div "Customer Profile Loading... Loading..." at bounding box center [332, 138] width 506 height 277
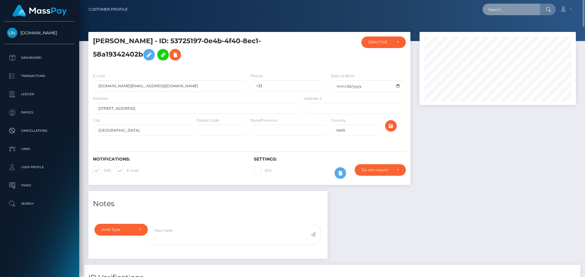
click at [535, 9] on input "text" at bounding box center [510, 10] width 57 height 12
paste input "laurenjwest9898@gmail.com"
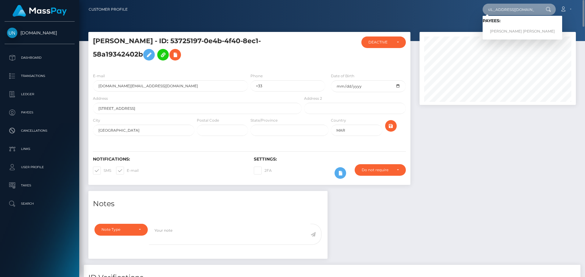
type input "laurenjwest9898@gmail.com"
click at [511, 31] on link "LAUREN JADE WEST" at bounding box center [522, 31] width 80 height 11
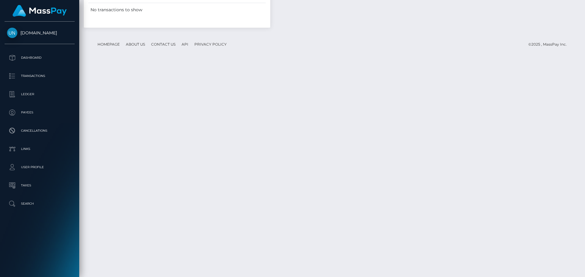
scroll to position [830, 0]
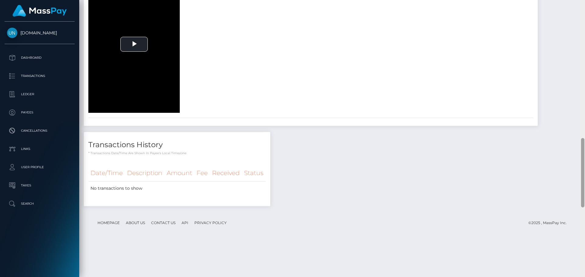
click at [585, 3] on div at bounding box center [582, 138] width 5 height 277
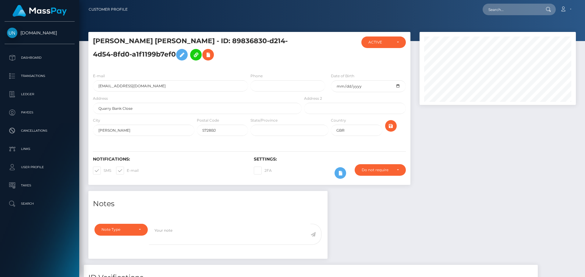
click at [585, 3] on div "Customer Profile Loading... Loading..." at bounding box center [332, 138] width 506 height 277
click at [539, 7] on input "text" at bounding box center [510, 10] width 57 height 12
paste input "[EMAIL_ADDRESS][DOMAIN_NAME]"
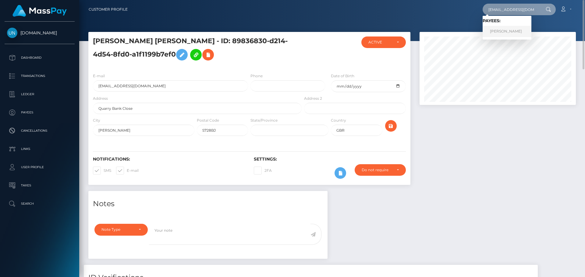
type input "[EMAIL_ADDRESS][DOMAIN_NAME]"
click at [511, 31] on link "ANGEL ANDRES ARROYO VELEZ" at bounding box center [506, 31] width 49 height 11
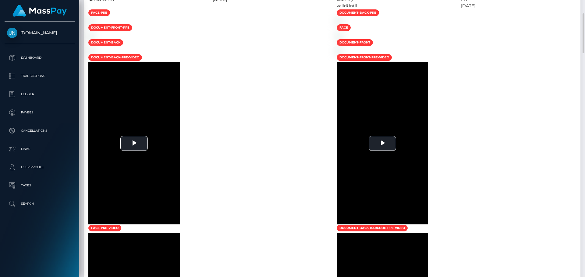
scroll to position [305, 0]
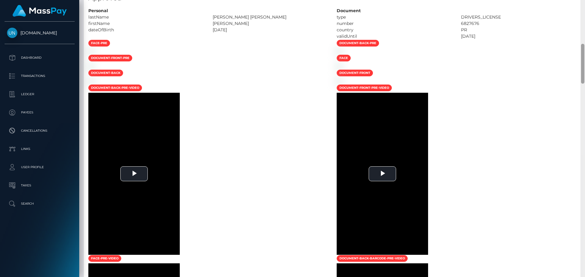
click at [585, 8] on div at bounding box center [582, 138] width 5 height 277
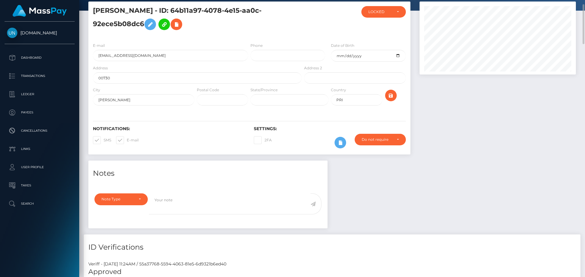
scroll to position [0, 0]
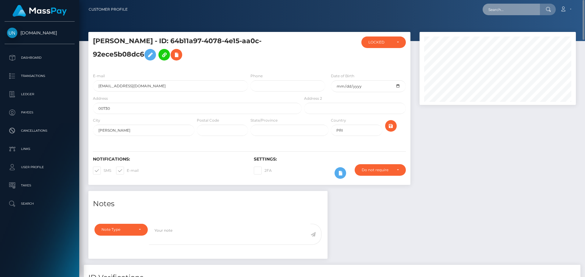
click at [524, 11] on input "text" at bounding box center [510, 10] width 57 height 12
paste input "[EMAIL_ADDRESS][DOMAIN_NAME]"
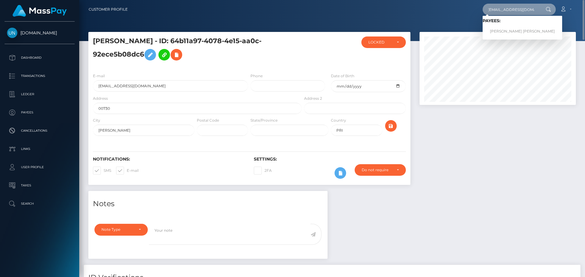
type input "ayeleinetays@gmail.com"
click at [504, 27] on link "TAYS AYELEINE MARTINEZ RODRIGUEZ" at bounding box center [522, 31] width 80 height 11
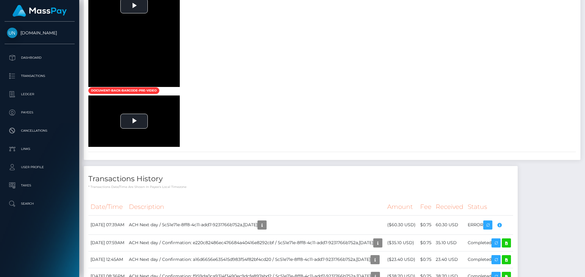
scroll to position [274, 0]
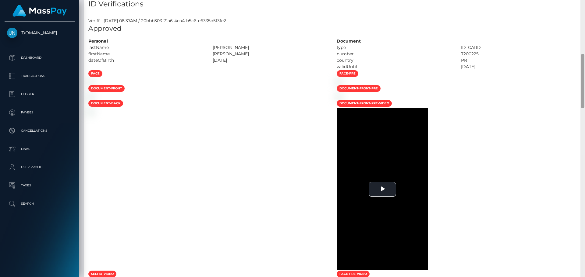
click at [585, 11] on div "Customer Profile Loading... Loading..." at bounding box center [332, 138] width 506 height 277
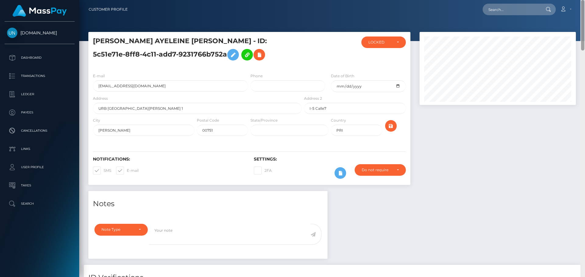
click at [585, 11] on nav "Customer Profile Loading... Loading... Account" at bounding box center [332, 9] width 506 height 19
drag, startPoint x: 491, startPoint y: 1, endPoint x: 511, endPoint y: 4, distance: 20.9
click at [491, 1] on nav "Customer Profile Loading... Loading... Account" at bounding box center [332, 9] width 506 height 19
paste input "camilavicente2704@gmail.com"
click at [515, 5] on input "camilavicente2704@gmail.com" at bounding box center [510, 10] width 57 height 12
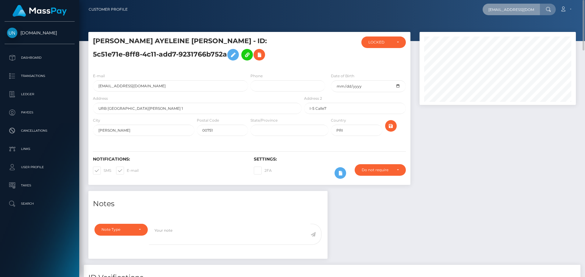
scroll to position [0, 13]
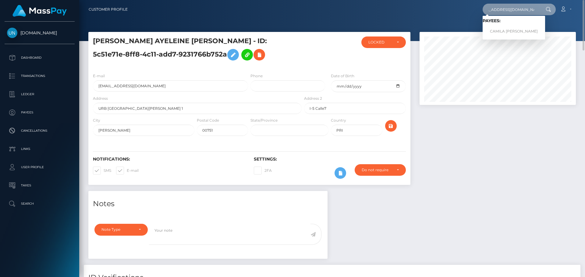
type input "camilavicente2704@gmail.com"
click at [496, 30] on link "CAMILA SOFIA VICENTE VARGAS" at bounding box center [513, 31] width 62 height 11
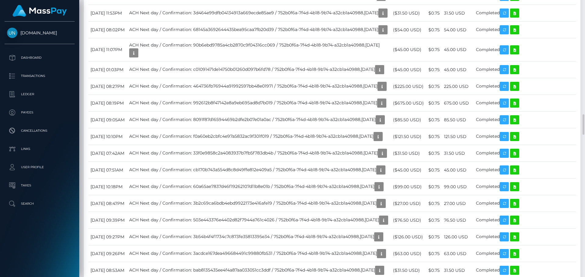
scroll to position [1158, 0]
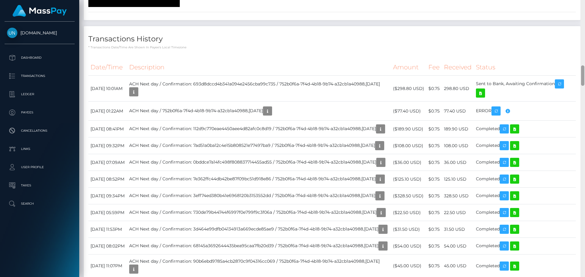
click at [580, 7] on div at bounding box center [582, 138] width 5 height 277
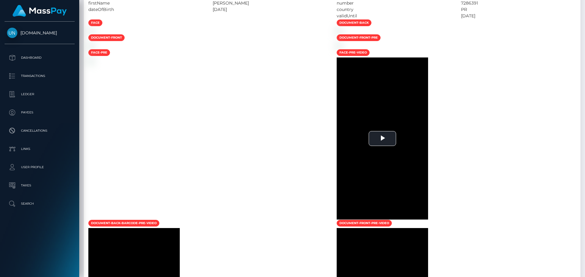
click at [580, 6] on div at bounding box center [582, 138] width 5 height 277
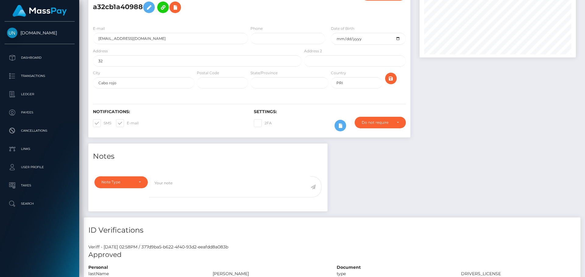
scroll to position [0, 0]
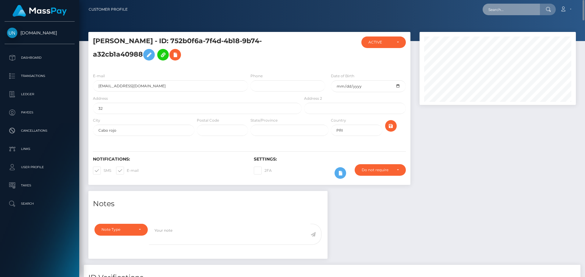
click at [515, 13] on input "text" at bounding box center [510, 10] width 57 height 12
paste input "islandof2025@gmail.com"
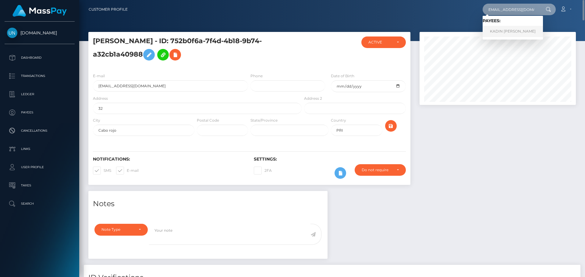
type input "islandof2025@gmail.com"
click at [514, 29] on link "KADIN ISAIAH BALL" at bounding box center [512, 31] width 60 height 11
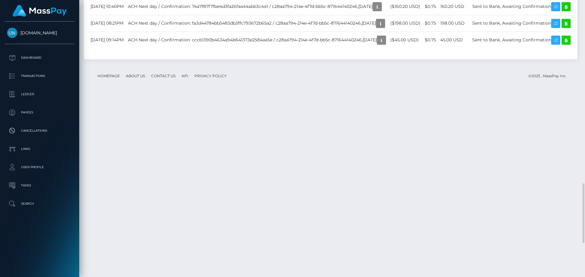
scroll to position [1097, 0]
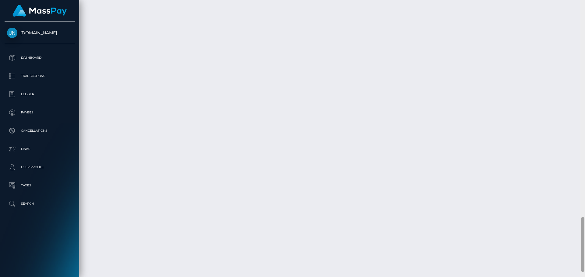
click at [584, 2] on div at bounding box center [582, 138] width 5 height 277
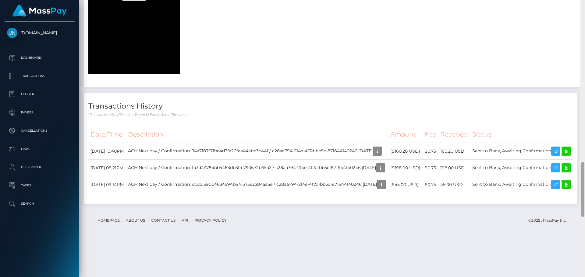
click at [583, 3] on div at bounding box center [582, 138] width 5 height 277
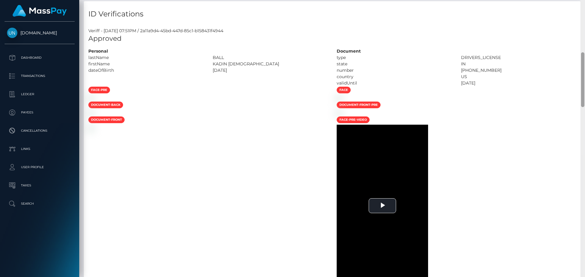
click at [583, 3] on div "Customer Profile Loading... Loading..." at bounding box center [332, 138] width 506 height 277
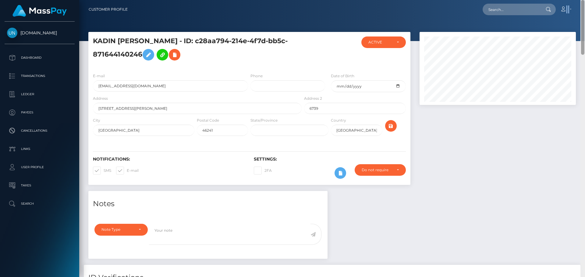
click at [583, 3] on nav "Customer Profile Loading... Loading... Account" at bounding box center [332, 9] width 506 height 19
click at [535, 8] on input "text" at bounding box center [510, 10] width 57 height 12
paste input "[EMAIL_ADDRESS][DOMAIN_NAME]"
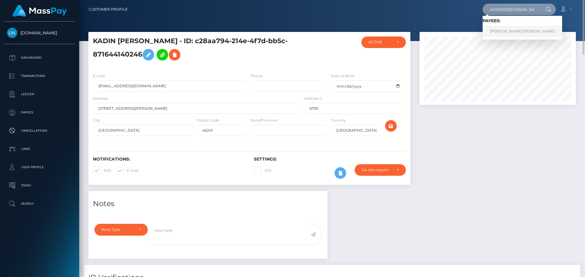
type input "[EMAIL_ADDRESS][DOMAIN_NAME]"
click at [502, 29] on link "ERIKA YAMILETH AREVALO HERNANDEZ" at bounding box center [522, 31] width 80 height 11
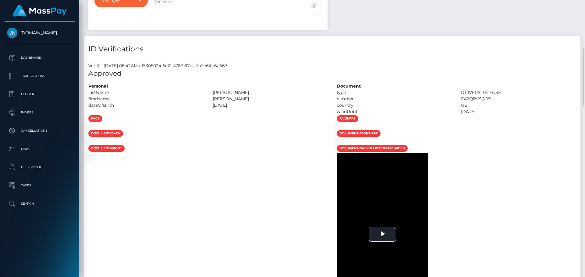
scroll to position [290, 0]
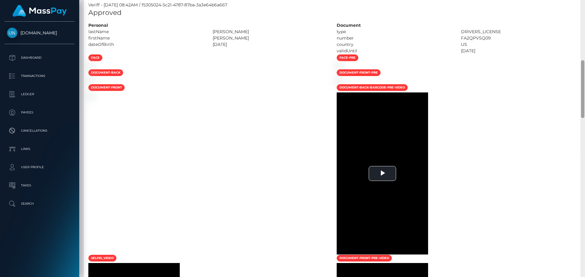
click at [585, 7] on div at bounding box center [582, 138] width 5 height 277
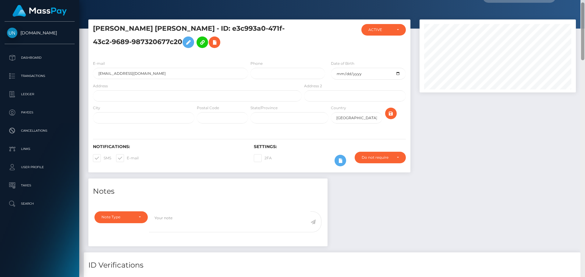
click at [585, 7] on div at bounding box center [582, 138] width 5 height 277
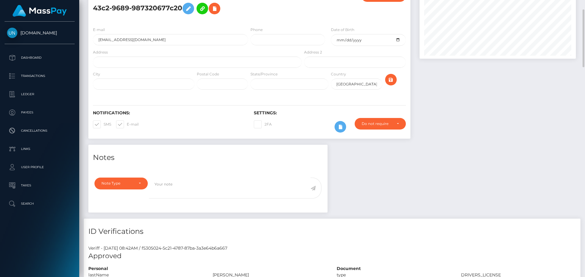
scroll to position [0, 0]
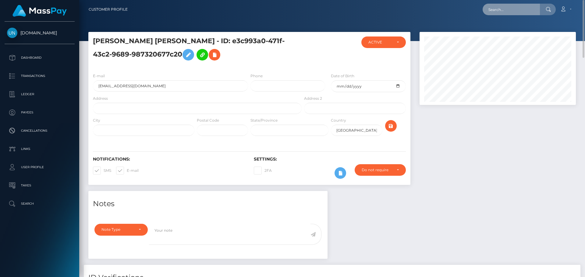
drag, startPoint x: 533, startPoint y: 9, endPoint x: 529, endPoint y: 10, distance: 4.6
click at [529, 10] on input "text" at bounding box center [510, 10] width 57 height 12
paste input "[EMAIL_ADDRESS][DOMAIN_NAME]"
type input "[EMAIL_ADDRESS][DOMAIN_NAME]"
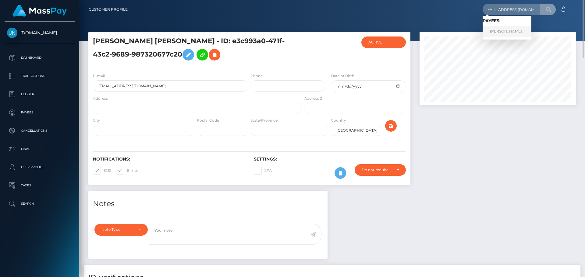
click at [505, 31] on link "SASKIA SHANTAL MAYAUD" at bounding box center [506, 31] width 49 height 11
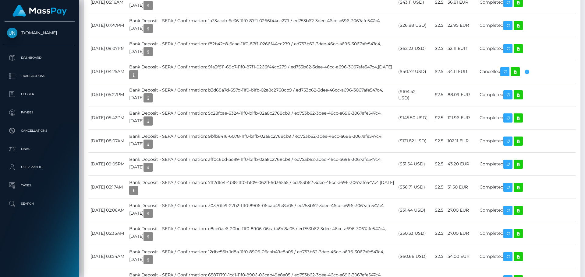
scroll to position [1584, 0]
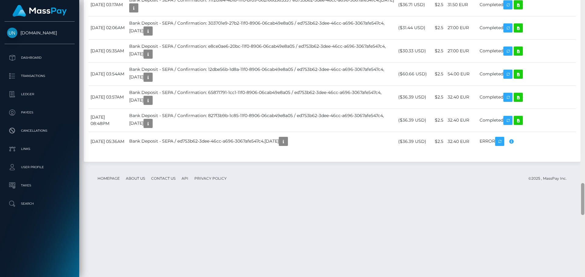
click at [585, 2] on div at bounding box center [582, 138] width 5 height 277
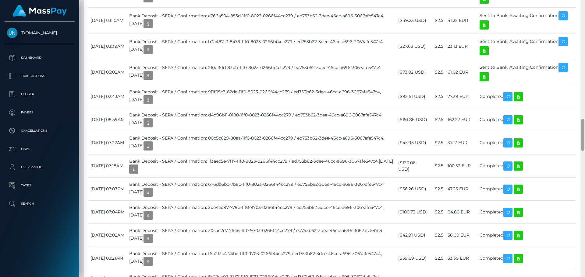
click at [585, 2] on div at bounding box center [582, 138] width 5 height 277
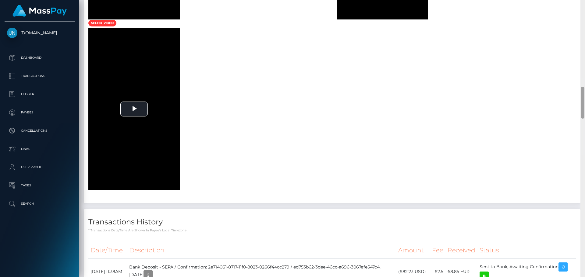
click at [585, 2] on div at bounding box center [582, 138] width 5 height 277
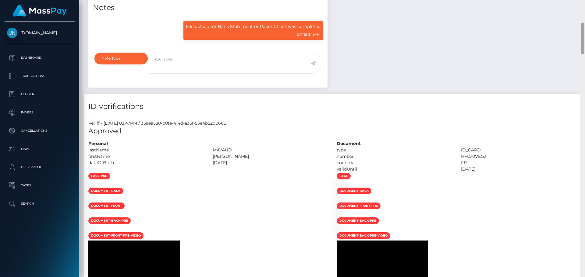
click at [585, 2] on div "Customer Profile Loading... Loading..." at bounding box center [332, 138] width 506 height 277
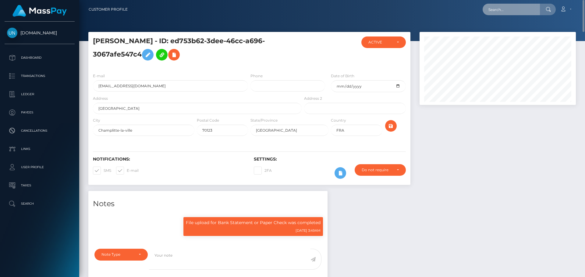
click at [502, 7] on input "text" at bounding box center [510, 10] width 57 height 12
paste input "gabymichelle22002@gmail.com"
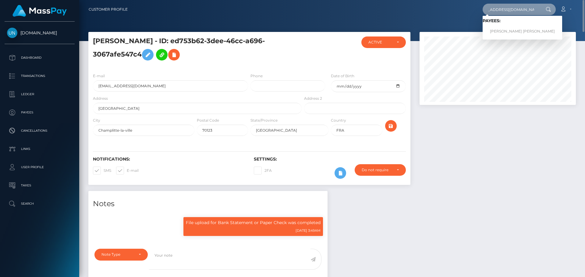
type input "gabymichelle22002@gmail.com"
click at [498, 31] on link "GABRIELA MICHELLE MARRERO SOTO" at bounding box center [522, 31] width 80 height 11
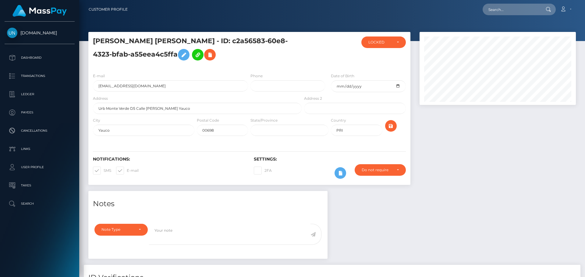
scroll to position [73, 157]
click at [497, 15] on div "Loading... Loading... Account Edit Profile Logout" at bounding box center [354, 9] width 443 height 13
click at [499, 14] on input "text" at bounding box center [510, 10] width 57 height 12
paste input "[PERSON_NAME][EMAIL_ADDRESS][DOMAIN_NAME]"
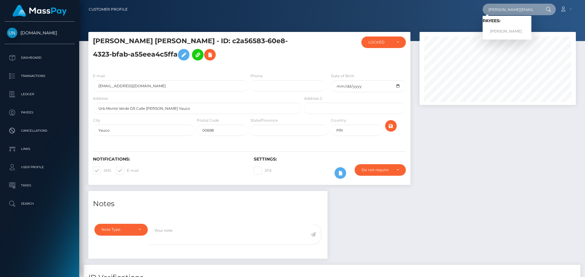
type input "[PERSON_NAME][EMAIL_ADDRESS][DOMAIN_NAME]"
click at [513, 27] on link "ALEŠ DIRDA" at bounding box center [506, 31] width 49 height 11
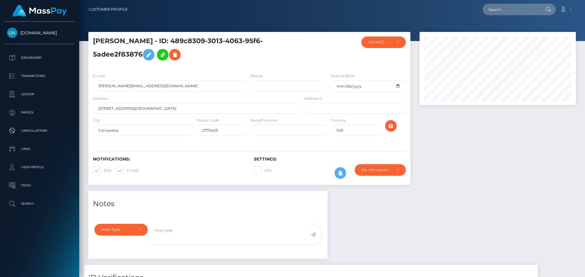
scroll to position [73, 157]
click at [526, 16] on nav "Customer Profile Loading... Loading... Account" at bounding box center [332, 9] width 506 height 19
click at [512, 11] on input "text" at bounding box center [510, 10] width 57 height 12
paste input "[EMAIL_ADDRESS][DOMAIN_NAME]"
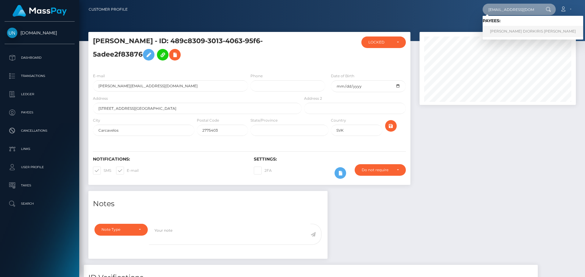
type input "[EMAIL_ADDRESS][DOMAIN_NAME]"
click at [508, 32] on link "FERNANDO ARTURO DIORKIRIS LEDESMA PEREZ" at bounding box center [532, 31] width 101 height 11
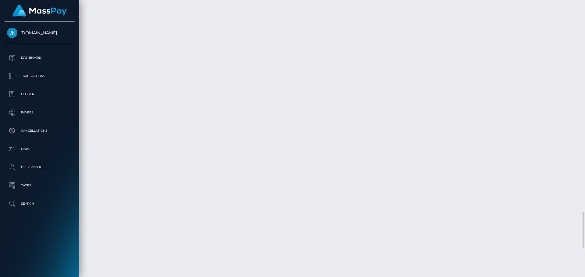
scroll to position [1554, 0]
click at [585, 16] on div at bounding box center [582, 138] width 5 height 277
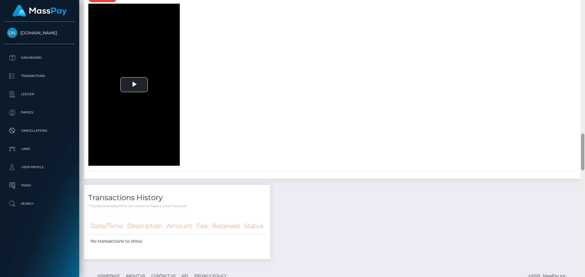
click at [584, 16] on div at bounding box center [582, 138] width 5 height 277
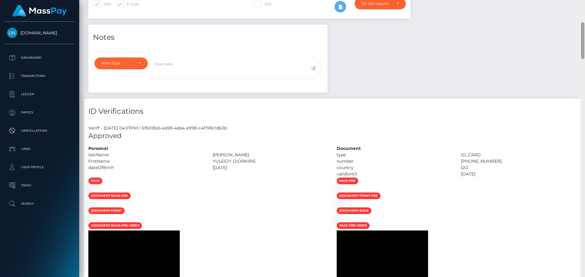
click at [584, 7] on div "Customer Profile Loading... Loading..." at bounding box center [332, 138] width 506 height 277
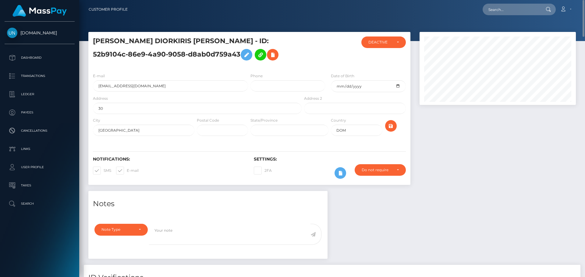
click at [584, 6] on nav "Customer Profile Loading... Loading... Account" at bounding box center [332, 9] width 506 height 19
click at [500, 11] on input "text" at bounding box center [510, 10] width 57 height 12
paste input "elisafabremodel@gmail.com"
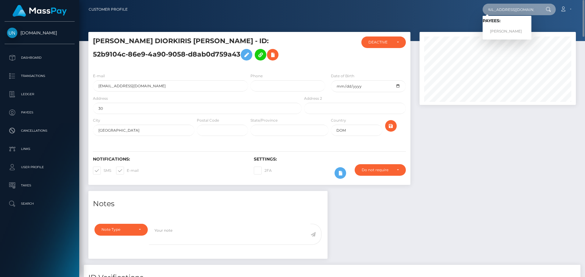
type input "elisafabremodel@gmail.com"
drag, startPoint x: 505, startPoint y: 32, endPoint x: 507, endPoint y: 29, distance: 3.6
click at [506, 28] on link "HUGO PIERRE HERVE HOIRET" at bounding box center [506, 31] width 49 height 11
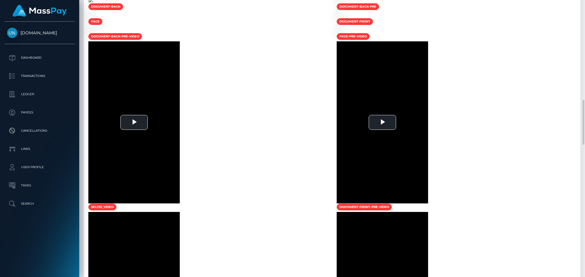
scroll to position [426, 0]
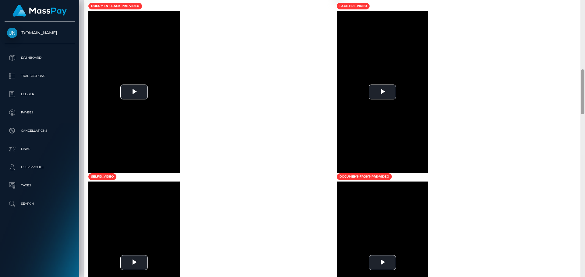
click at [585, 7] on div at bounding box center [582, 138] width 5 height 277
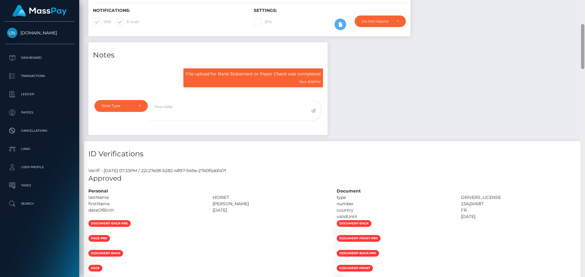
click at [585, 7] on div "Customer Profile Loading... Loading..." at bounding box center [332, 138] width 506 height 277
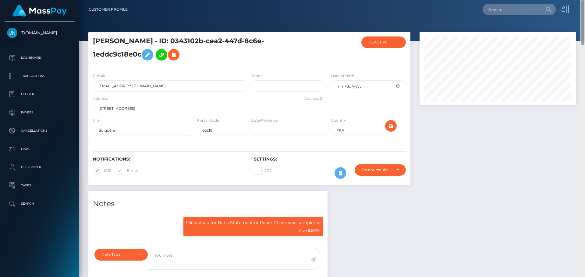
click at [585, 7] on nav "Customer Profile Loading... Loading... Account" at bounding box center [332, 9] width 506 height 19
click at [511, 15] on input "text" at bounding box center [510, 10] width 57 height 12
paste input "osorioalemanbj@gmail.com"
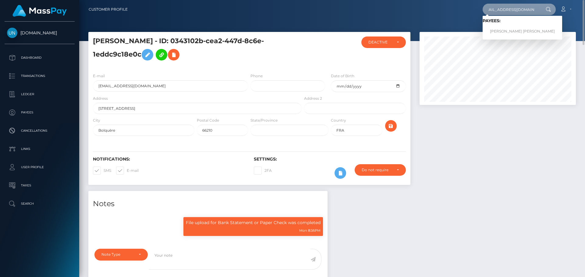
type input "osorioalemanbj@gmail.com"
click at [508, 31] on link "MANUEL ANTONIO OSORIO ALEMAN" at bounding box center [522, 31] width 80 height 11
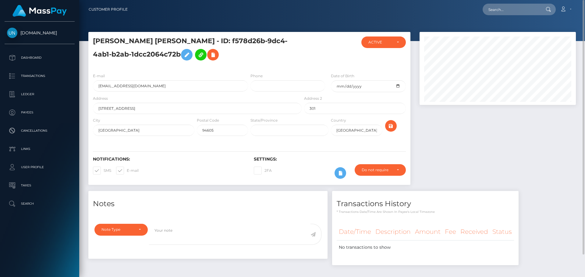
click at [507, 18] on nav "Customer Profile Loading... Loading... Account" at bounding box center [332, 9] width 506 height 19
paste input "aleahfrancis72@gmail.com"
click at [510, 13] on input "text" at bounding box center [510, 10] width 57 height 12
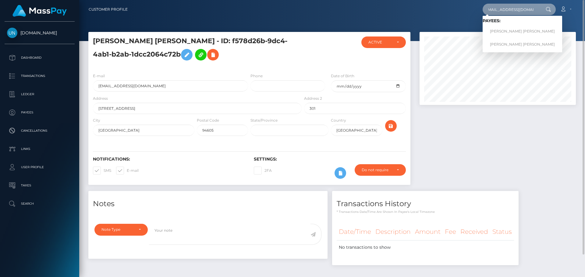
type input "aleahfrancis72@gmail.com"
click at [507, 29] on link "ALEAH DAWN FRANCIS" at bounding box center [522, 31] width 80 height 11
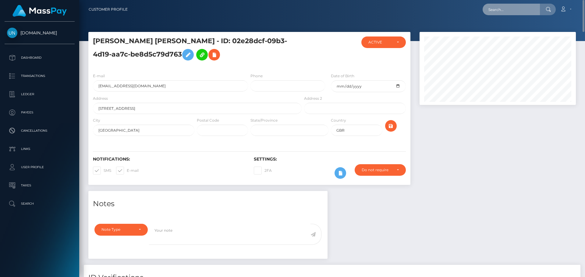
click at [516, 12] on input "text" at bounding box center [510, 10] width 57 height 12
paste input "[EMAIL_ADDRESS][DOMAIN_NAME]"
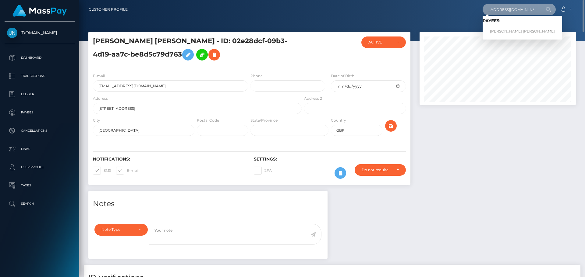
type input "[EMAIL_ADDRESS][DOMAIN_NAME]"
click at [507, 30] on link "ENRIQUE SEBASTIAN CLAUDIO SANTOS" at bounding box center [522, 31] width 80 height 11
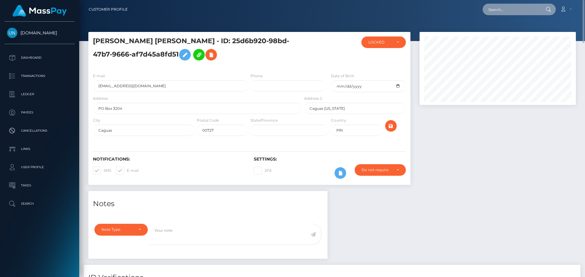
click at [501, 8] on input "text" at bounding box center [510, 10] width 57 height 12
paste input "[EMAIL_ADDRESS][DOMAIN_NAME]"
type input "[EMAIL_ADDRESS][DOMAIN_NAME]"
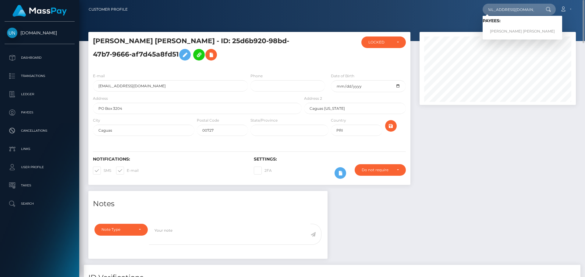
click at [508, 27] on link "[PERSON_NAME] [PERSON_NAME]" at bounding box center [522, 31] width 80 height 11
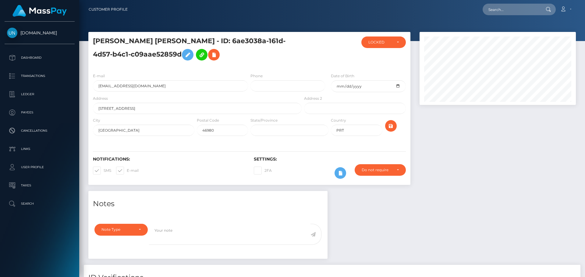
scroll to position [73, 157]
click at [136, 86] on input "degouveiasousa@gmail.com" at bounding box center [170, 85] width 155 height 11
drag, startPoint x: 236, startPoint y: 45, endPoint x: 180, endPoint y: 57, distance: 56.7
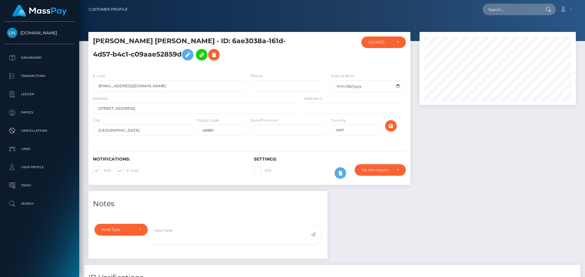
click at [180, 57] on h5 "LUIS MANUEL DE GOUVEIA SOUSA - ID: 6ae3038a-161d-4d57-b4c1-c09aae52859d" at bounding box center [195, 50] width 205 height 27
copy h5 "6ae3038a-161d-4d57-b4c1-c09aae52859d"
click at [256, 229] on textarea at bounding box center [229, 234] width 161 height 21
paste textarea "6ae3038a-161d-4d57-b4c1-c09aae52859d"
type textarea "6ae3038a-161d-4d57-b4c1-c09aae52859d"
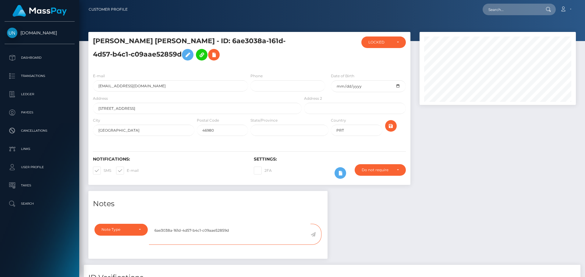
click at [224, 234] on textarea "6ae3038a-161d-4d57-b4c1-c09aae52859d" at bounding box center [229, 234] width 161 height 21
click at [223, 232] on textarea "6ae3038a-161d-4d57-b4c1-c09aae52859d" at bounding box center [229, 234] width 161 height 21
drag, startPoint x: 490, startPoint y: 2, endPoint x: 506, endPoint y: 10, distance: 17.7
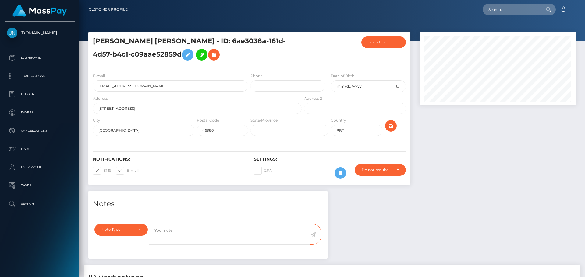
click at [494, 5] on nav "Customer Profile Loading... Loading... Account" at bounding box center [332, 9] width 506 height 19
click at [506, 10] on input "text" at bounding box center [510, 10] width 57 height 12
paste input "abs9654@outlook.com"
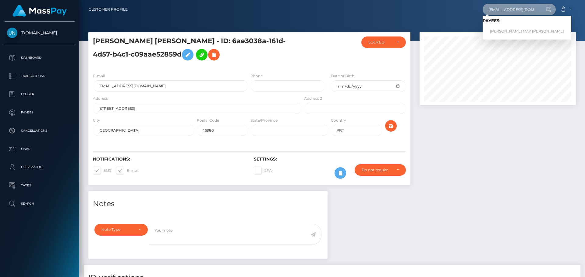
type input "abs9654@outlook.com"
click at [508, 30] on link "ABIGAIL MAY GIBSON" at bounding box center [526, 31] width 89 height 11
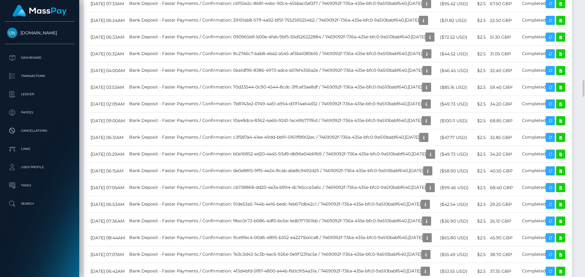
scroll to position [1127, 0]
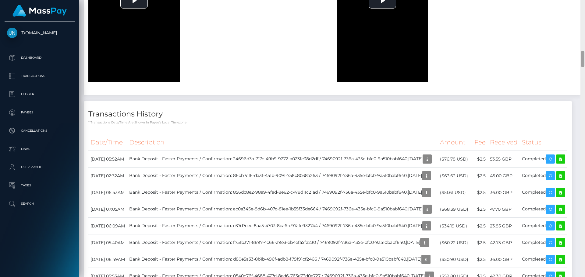
click at [585, 3] on div at bounding box center [582, 138] width 5 height 277
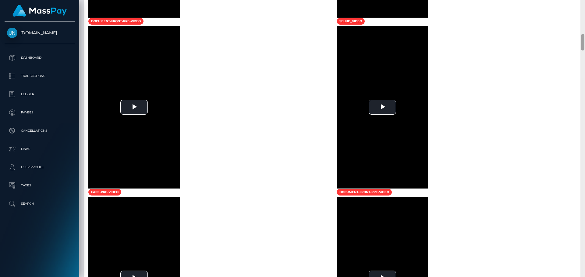
click at [585, 3] on div at bounding box center [582, 138] width 5 height 277
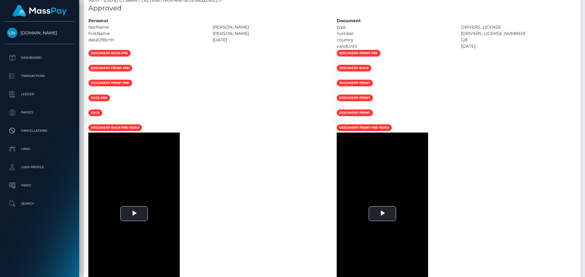
scroll to position [17, 0]
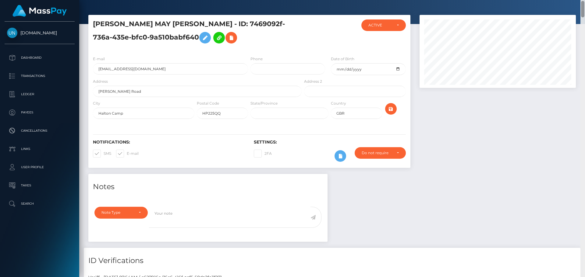
click at [585, 3] on div at bounding box center [582, 138] width 5 height 277
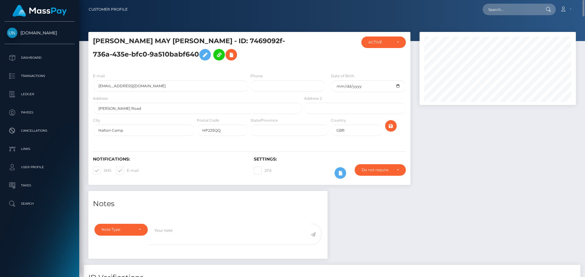
click at [511, 3] on div "Loading... Loading... Account Edit Profile Logout" at bounding box center [354, 9] width 443 height 13
click at [510, 16] on nav "Customer Profile Loading... Loading... Account" at bounding box center [332, 9] width 506 height 19
click at [518, 10] on input "text" at bounding box center [510, 10] width 57 height 12
paste input "olivia.atkinson.07.03@gmail.com"
click at [502, 32] on div at bounding box center [332, 20] width 506 height 41
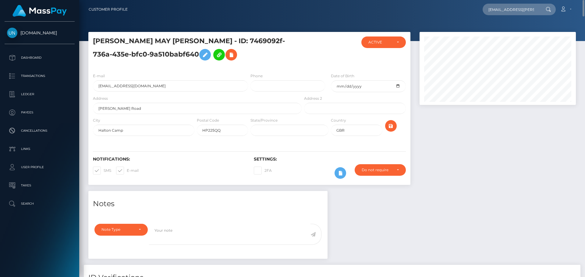
click at [513, 16] on nav "Customer Profile olivia.atkinson.07.03@gmail.com Loading... Loading... Account …" at bounding box center [332, 9] width 506 height 19
click at [514, 13] on input "olivia.atkinson.07.03@gmail.com" at bounding box center [510, 10] width 57 height 12
paste input "dj2x9ck45j@privaterelay.appleid"
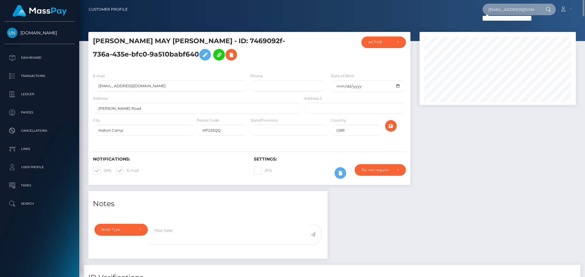
scroll to position [0, 23]
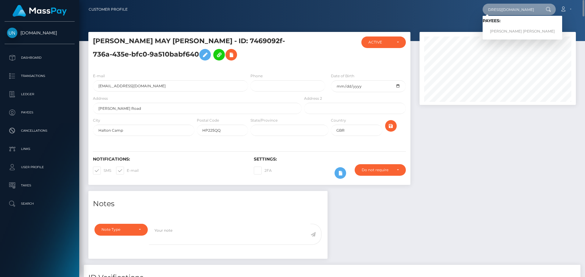
type input "dj2x9ck45j@privaterelay.appleid.com"
click at [505, 30] on link "OLIVIA NADINE ROSE ATKINSON" at bounding box center [522, 31] width 80 height 11
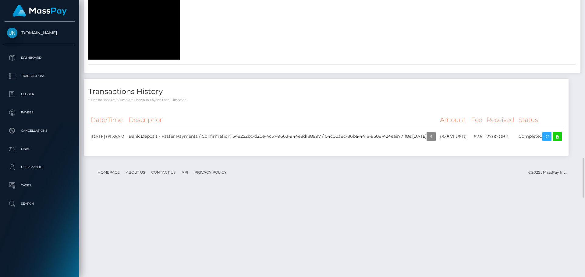
scroll to position [1151, 0]
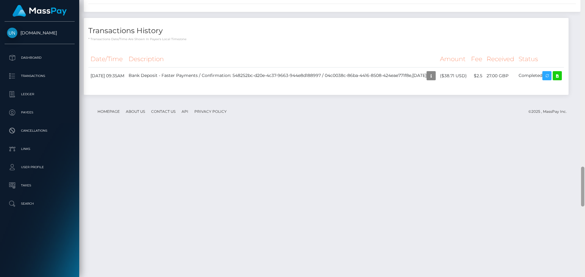
click at [585, 2] on div at bounding box center [582, 138] width 5 height 277
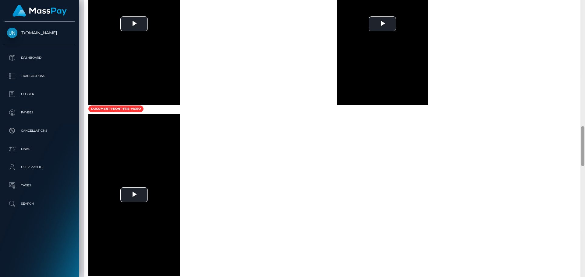
click at [585, 2] on div at bounding box center [582, 138] width 5 height 277
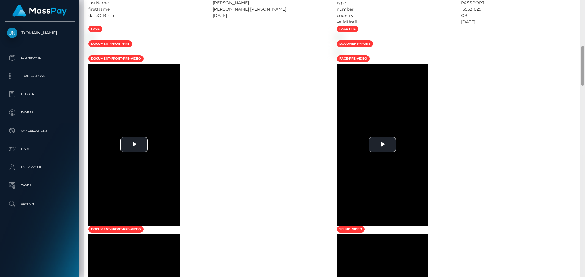
scroll to position [41, 0]
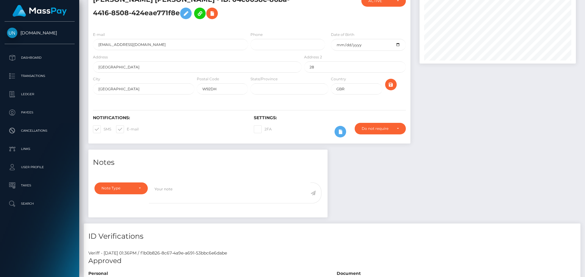
drag, startPoint x: 585, startPoint y: 2, endPoint x: 540, endPoint y: 11, distance: 45.0
click at [579, 5] on div "Customer Profile Loading... Loading..." at bounding box center [332, 138] width 506 height 277
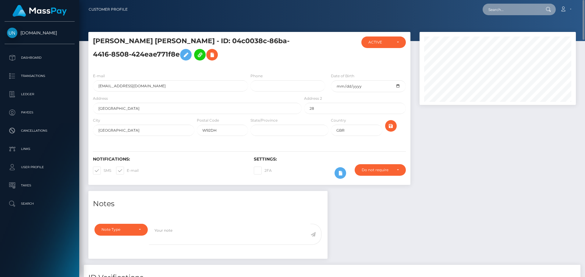
drag, startPoint x: 539, startPoint y: 11, endPoint x: 534, endPoint y: 9, distance: 6.0
click at [536, 10] on input "text" at bounding box center [510, 10] width 57 height 12
click at [534, 9] on input "text" at bounding box center [510, 10] width 57 height 12
paste input "[EMAIL_ADDRESS][DOMAIN_NAME]"
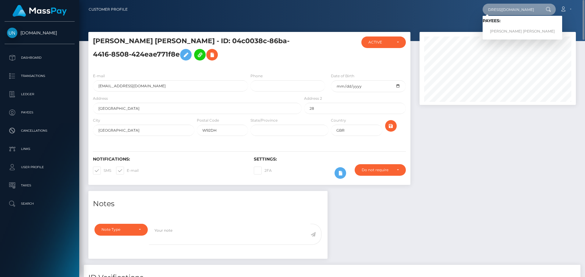
type input "[EMAIL_ADDRESS][DOMAIN_NAME]"
click at [506, 30] on link "ASHLEY MARIE GONZALEZ VALENTIN" at bounding box center [522, 31] width 80 height 11
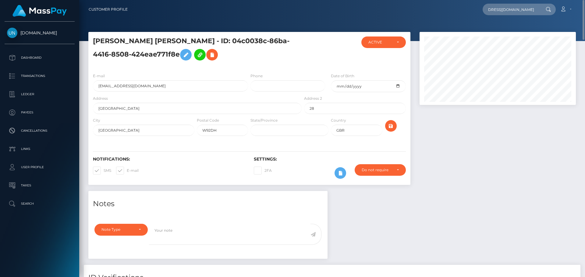
scroll to position [0, 0]
click at [114, 103] on input "113" at bounding box center [197, 108] width 209 height 11
drag, startPoint x: 114, startPoint y: 103, endPoint x: 105, endPoint y: 104, distance: 8.9
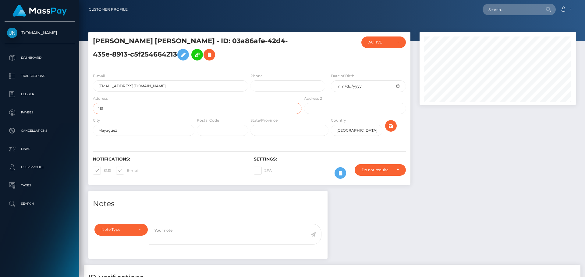
click at [105, 104] on input "113" at bounding box center [197, 108] width 209 height 11
paste input "[STREET_ADDRESS][PERSON_NAME][PERSON_NAME]"
click at [188, 106] on input "[STREET_ADDRESS][PERSON_NAME][PERSON_NAME]" at bounding box center [197, 108] width 209 height 11
type input "[STREET_ADDRESS][PERSON_NAME][PERSON_NAME]"
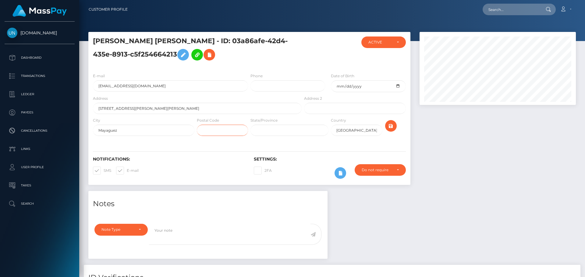
click at [226, 130] on input "text" at bounding box center [222, 130] width 51 height 11
paste input "00680"
type input "00680"
click at [267, 125] on input "text" at bounding box center [289, 130] width 78 height 11
type input "PR"
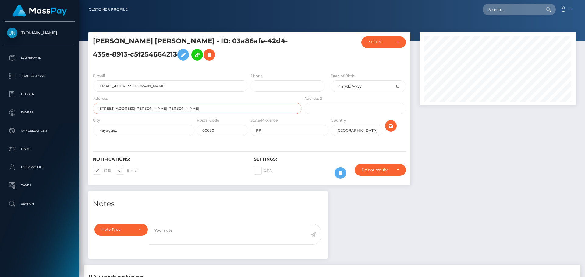
click at [203, 110] on input "[STREET_ADDRESS][PERSON_NAME][PERSON_NAME]" at bounding box center [197, 108] width 209 height 11
drag, startPoint x: 212, startPoint y: 115, endPoint x: 208, endPoint y: 114, distance: 4.5
click at [208, 115] on div "Address Calle Arnaldo Sevilla 118 Bo Vady Mayagüez PR 00680" at bounding box center [195, 106] width 214 height 22
drag, startPoint x: 198, startPoint y: 113, endPoint x: 158, endPoint y: 113, distance: 39.6
click at [158, 113] on input "Calle Arnaldo Sevilla 118 Bo Vady Mayagüez PR 00680" at bounding box center [197, 108] width 209 height 11
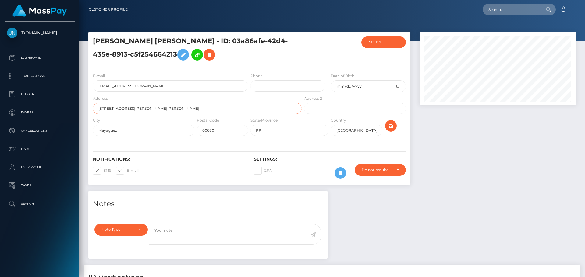
type input "Calle Arnaldo Sevilla 118 Bo Vady"
click at [397, 122] on div at bounding box center [396, 128] width 27 height 22
click at [391, 127] on icon "submit" at bounding box center [390, 126] width 7 height 8
click at [500, 5] on input "text" at bounding box center [510, 10] width 57 height 12
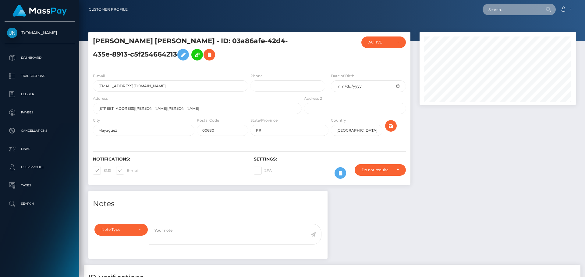
paste input "[EMAIL_ADDRESS][DOMAIN_NAME]"
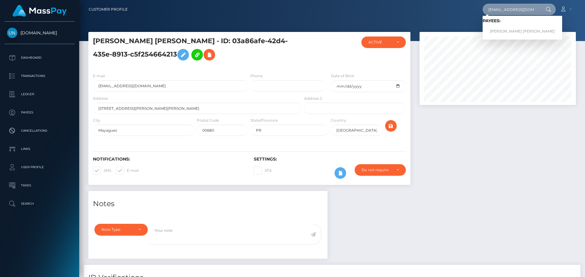
type input "[EMAIL_ADDRESS][DOMAIN_NAME]"
click at [499, 30] on link "LUIS ENRIQUE RODRIGUEZ MERCADO" at bounding box center [522, 31] width 80 height 11
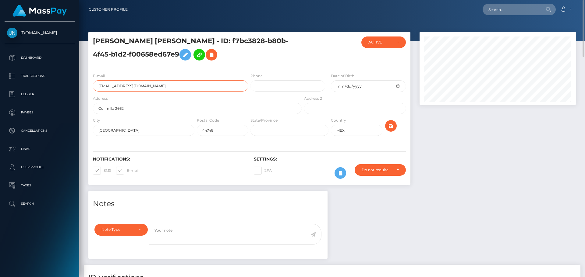
click at [162, 83] on input "[EMAIL_ADDRESS][DOMAIN_NAME]" at bounding box center [170, 85] width 155 height 11
click at [162, 83] on input "irre69@hotmail.com" at bounding box center [170, 85] width 155 height 11
drag, startPoint x: 245, startPoint y: 41, endPoint x: 200, endPoint y: 56, distance: 47.3
click at [200, 56] on h5 "LUIS ENRIQUE RODRIGUEZ MERCADO - ID: f7bc3828-b80b-4f45-b1d2-f00658ed67e9" at bounding box center [195, 50] width 205 height 27
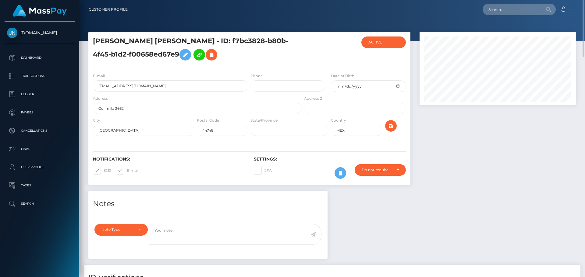
copy h5 "f7bc3828-b80b-4f45-b1d2-f00658ed67e9"
click at [245, 228] on textarea at bounding box center [229, 234] width 161 height 21
paste textarea "f7bc3828-b80b-4f45-b1d2-f00658ed67e9"
type textarea "f7bc3828-b80b-4f45-b1d2-f00658ed67e9"
click at [227, 237] on textarea "f7bc3828-b80b-4f45-b1d2-f00658ed67e9" at bounding box center [229, 234] width 161 height 21
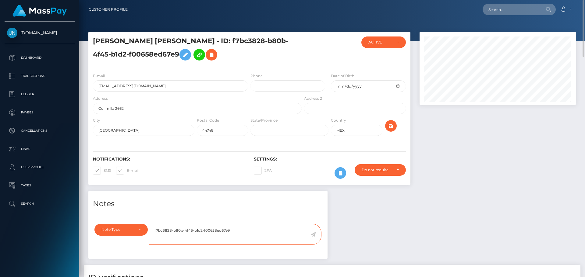
click at [226, 234] on textarea "f7bc3828-b80b-4f45-b1d2-f00658ed67e9" at bounding box center [229, 234] width 161 height 21
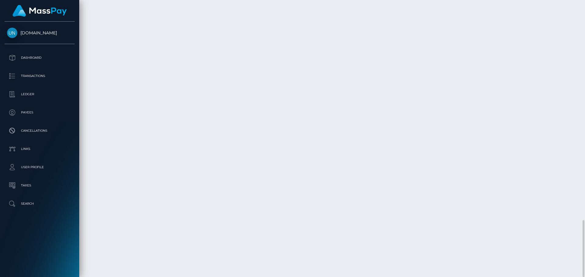
scroll to position [73, 157]
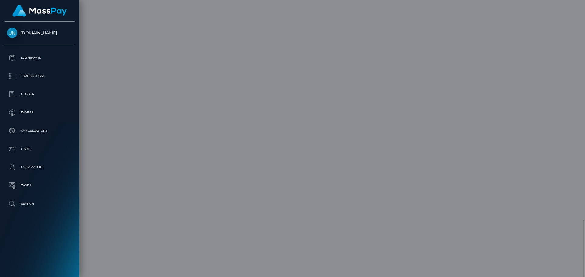
scroll to position [0, 0]
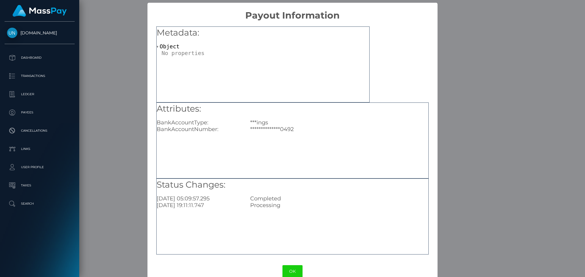
click at [460, 111] on div "**********" at bounding box center [292, 138] width 585 height 277
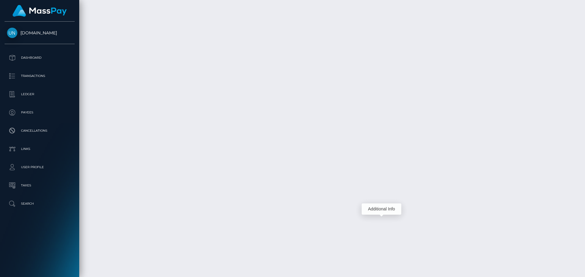
scroll to position [73, 157]
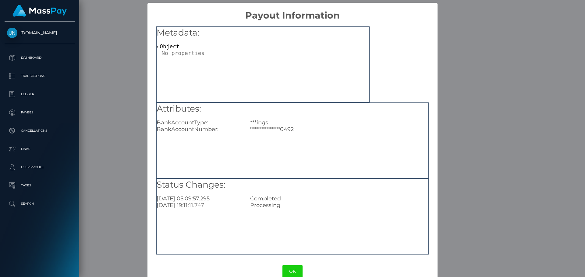
click at [497, 112] on div "**********" at bounding box center [292, 138] width 585 height 277
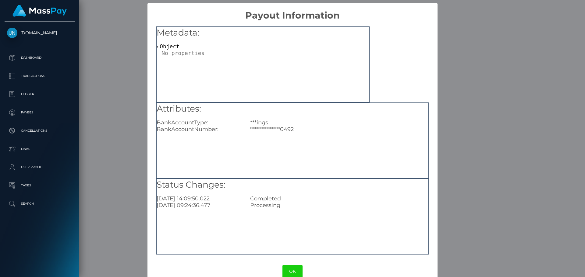
click at [488, 106] on div "**********" at bounding box center [292, 138] width 585 height 277
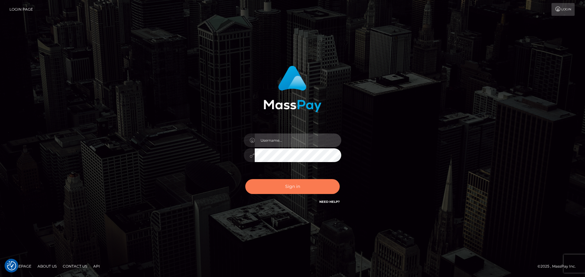
type input "Yassine Slimene"
click at [279, 184] on button "Sign in" at bounding box center [292, 186] width 94 height 15
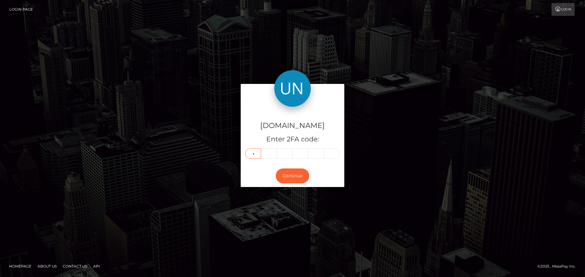
type input "0"
type input "8"
type input "9"
type input "0"
type input "2"
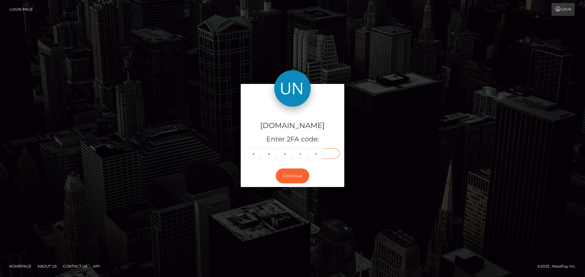
type input "7"
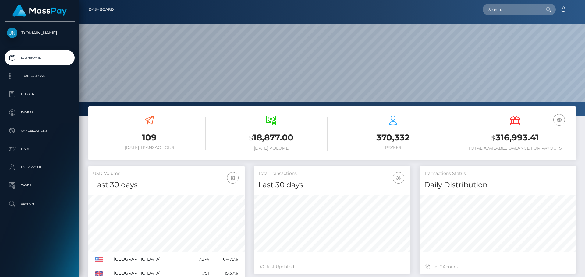
scroll to position [108, 157]
click at [512, 4] on input "text" at bounding box center [510, 10] width 57 height 12
paste input "[EMAIL_ADDRESS][DOMAIN_NAME]"
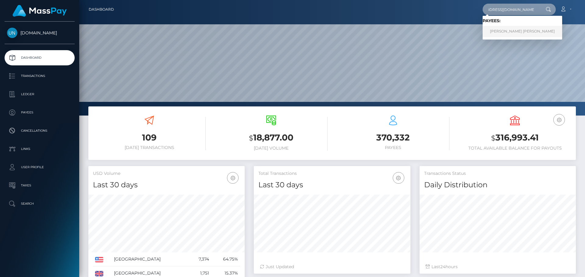
type input "[EMAIL_ADDRESS][DOMAIN_NAME]"
click at [510, 32] on link "XIMENA ABIGAIL SOTO HERNANDEZ" at bounding box center [522, 31] width 80 height 11
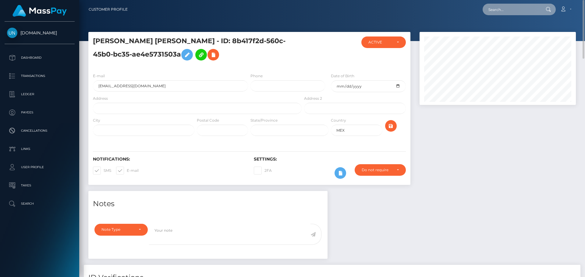
drag, startPoint x: 514, startPoint y: 5, endPoint x: 515, endPoint y: 9, distance: 3.1
click at [514, 6] on input "text" at bounding box center [510, 10] width 57 height 12
paste input "nikitabennie25@icloud.com"
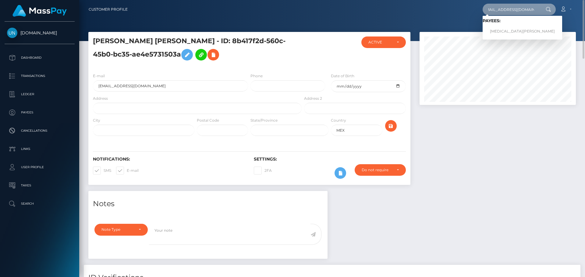
type input "nikitabennie25@icloud.com"
click at [510, 30] on link "NIKITA BENNIE" at bounding box center [522, 31] width 80 height 11
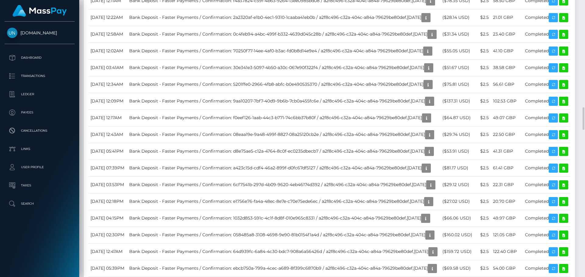
scroll to position [1158, 0]
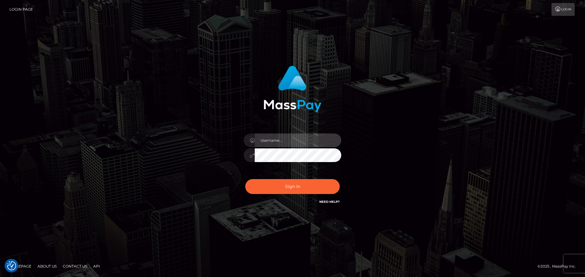
type input "Yassine Slimene"
click at [260, 201] on div "Sign in Need Help?" at bounding box center [292, 189] width 107 height 27
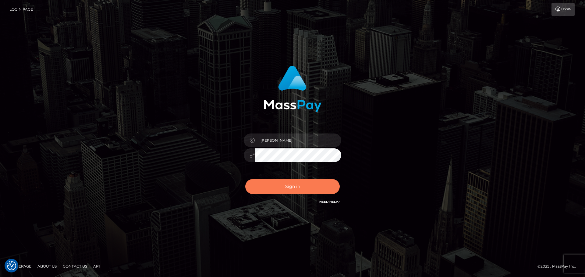
click at [279, 187] on button "Sign in" at bounding box center [292, 186] width 94 height 15
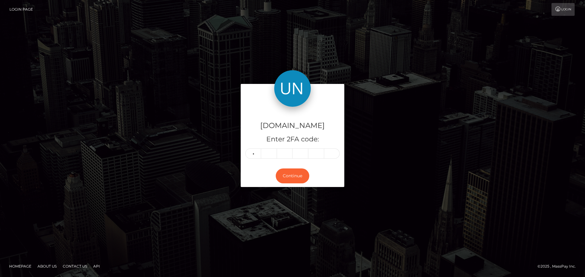
type input "3"
type input "9"
type input "1"
type input "9"
type input "2"
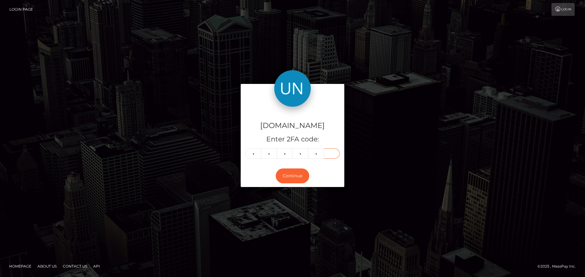
type input "1"
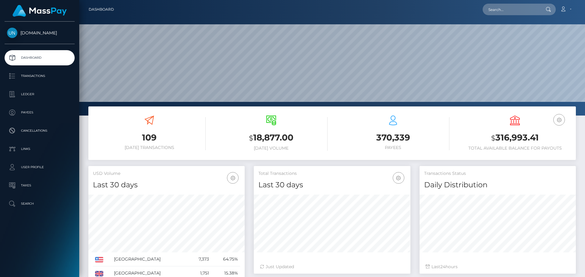
scroll to position [108, 157]
click at [500, 9] on input "text" at bounding box center [510, 10] width 57 height 12
paste input "[DOMAIN_NAME][EMAIL_ADDRESS][DOMAIN_NAME]"
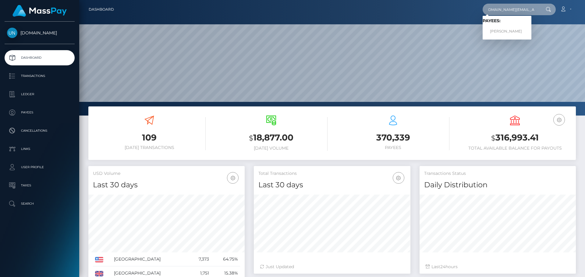
type input "[DOMAIN_NAME][EMAIL_ADDRESS][DOMAIN_NAME]"
drag, startPoint x: 492, startPoint y: 30, endPoint x: 497, endPoint y: 29, distance: 5.0
click at [497, 29] on link "ISMAIL BEN YOUSSEF" at bounding box center [506, 31] width 49 height 11
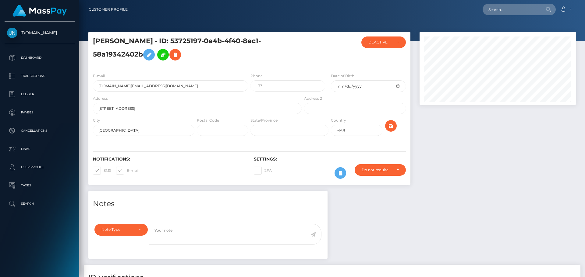
scroll to position [73, 157]
click at [502, 11] on input "text" at bounding box center [510, 10] width 57 height 12
paste input "[EMAIL_ADDRESS][DOMAIN_NAME]"
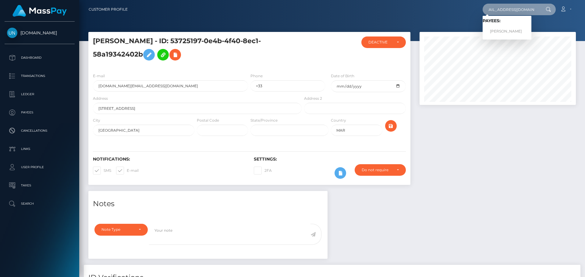
type input "[EMAIL_ADDRESS][DOMAIN_NAME]"
drag, startPoint x: 504, startPoint y: 28, endPoint x: 505, endPoint y: 33, distance: 4.8
click at [505, 31] on link "NIAESA SHABREE MCNEIL" at bounding box center [506, 31] width 49 height 11
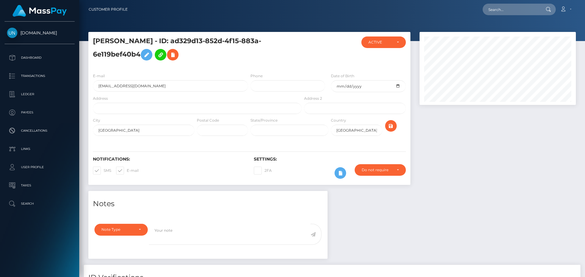
scroll to position [73, 157]
click at [161, 108] on input "text" at bounding box center [197, 108] width 209 height 11
paste input "8765 Shadowglen Dr. North Charleston Sc 29420"
click at [184, 108] on input "8765 Shadowglen Dr. North Charleston Sc 29420" at bounding box center [197, 108] width 209 height 11
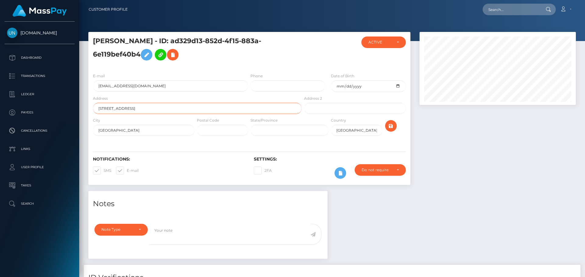
type input "8765 Shadowglen Dr. North Charleston Sc 29420"
click at [216, 132] on input "text" at bounding box center [222, 130] width 51 height 11
paste input "29420"
type input "29420"
click at [275, 133] on input "text" at bounding box center [289, 130] width 78 height 11
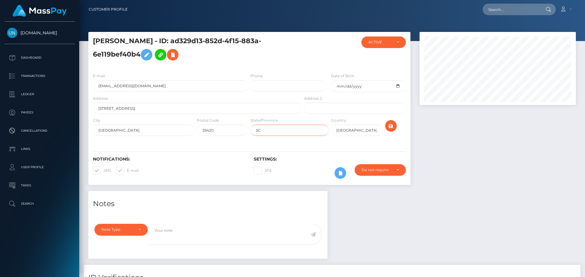
type input "SC"
drag, startPoint x: 203, startPoint y: 110, endPoint x: 137, endPoint y: 116, distance: 65.7
click at [137, 116] on div "Address 8765 Shadowglen Dr. North Charleston Sc 29420" at bounding box center [195, 106] width 214 height 22
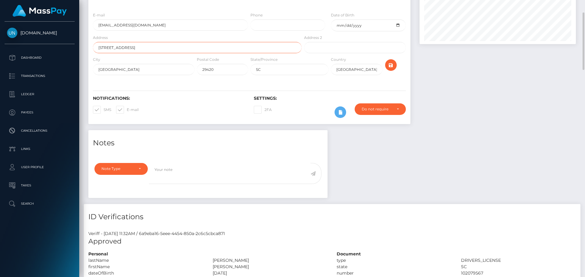
scroll to position [30, 0]
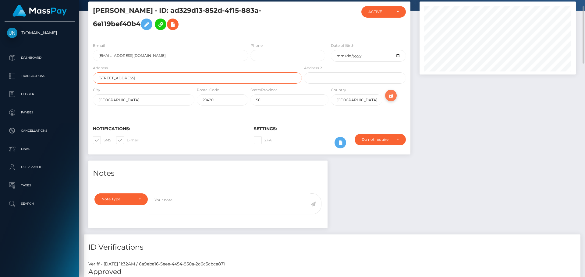
type input "8765 Shadowglen Dr."
click at [389, 92] on icon "submit" at bounding box center [390, 96] width 7 height 8
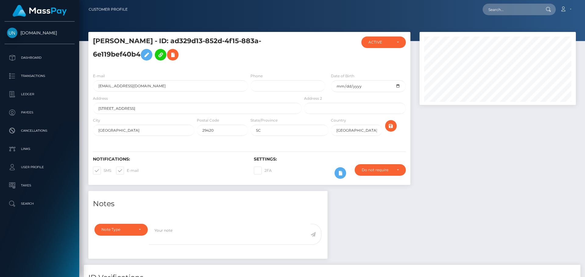
scroll to position [73, 157]
click at [386, 127] on button "submit" at bounding box center [391, 126] width 12 height 12
click at [497, 16] on div "Loading... Loading... Account Edit Profile Logout" at bounding box center [354, 9] width 443 height 13
click at [498, 11] on input "text" at bounding box center [510, 10] width 57 height 12
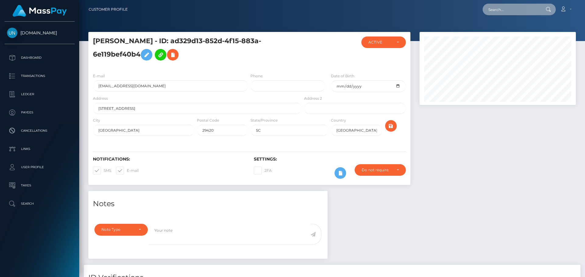
paste input "megan.angel@hotmail.co.uk"
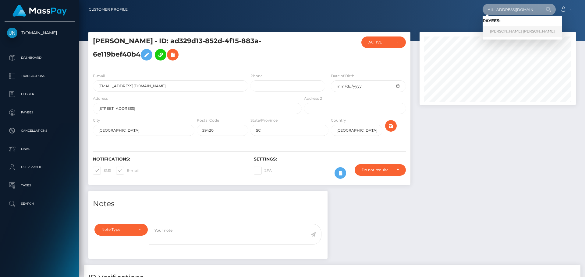
type input "megan.angel@hotmail.co.uk"
click at [500, 37] on div "Loading... Loading... Payees: MEGAN ROSE GELDER" at bounding box center [522, 28] width 80 height 24
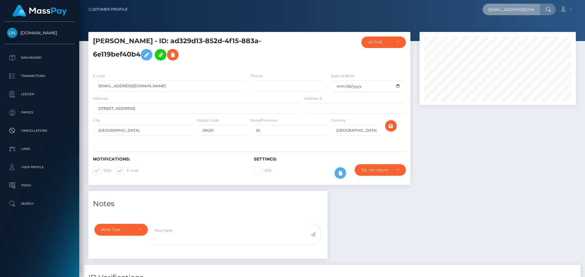
click at [509, 11] on input "megan.angel@hotmail.co.uk" at bounding box center [510, 10] width 57 height 12
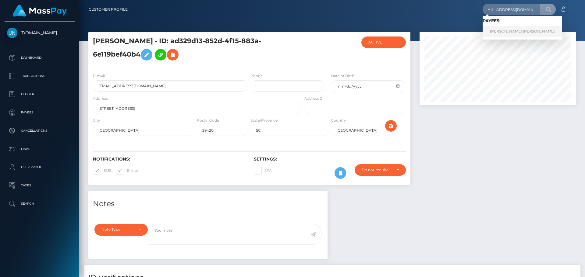
click at [504, 30] on link "MEGAN ROSE GELDER" at bounding box center [522, 31] width 80 height 11
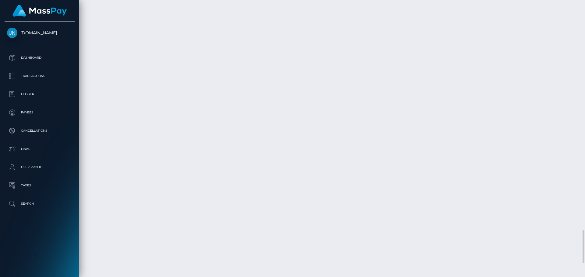
scroll to position [2033, 0]
drag, startPoint x: 205, startPoint y: 74, endPoint x: 245, endPoint y: 31, distance: 58.6
click at [583, 16] on div at bounding box center [582, 138] width 5 height 277
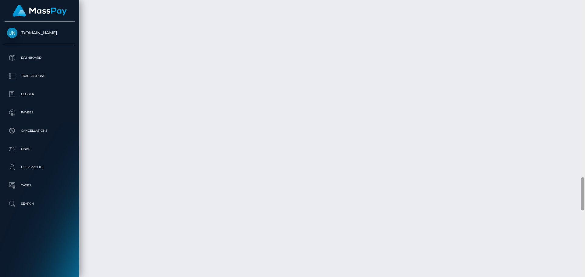
click at [583, 16] on div at bounding box center [582, 138] width 5 height 277
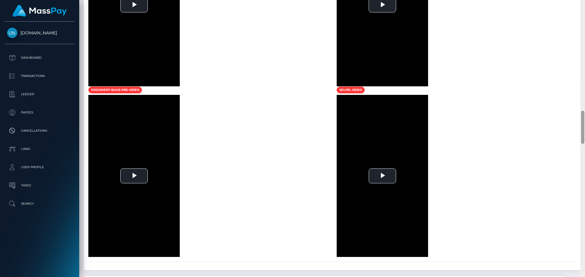
click at [581, 9] on div at bounding box center [582, 138] width 5 height 277
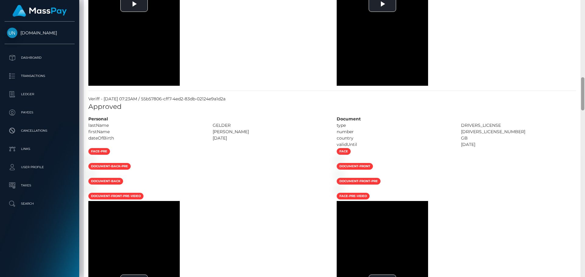
click at [580, 5] on div at bounding box center [582, 138] width 5 height 277
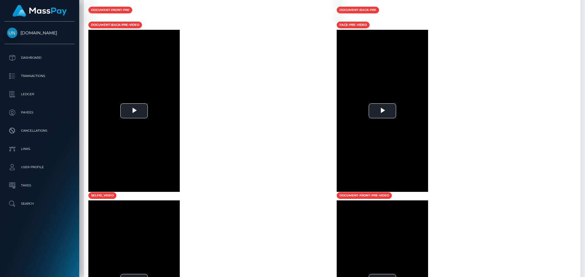
click at [581, 3] on div at bounding box center [582, 138] width 5 height 277
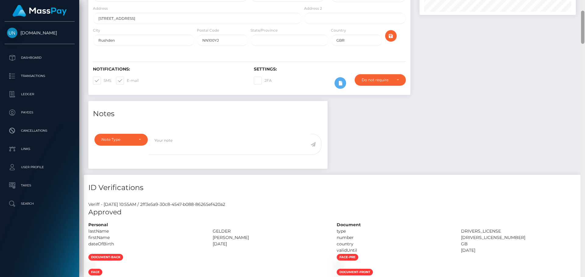
click at [581, 3] on div "Customer Profile Loading... Loading..." at bounding box center [332, 138] width 506 height 277
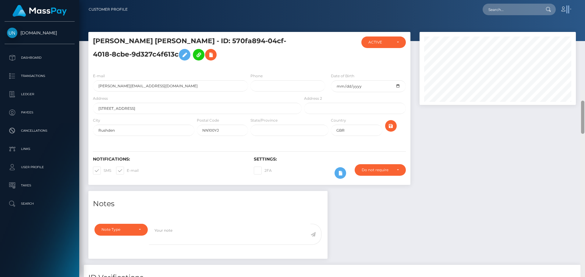
click at [581, 3] on nav "Customer Profile Loading... Loading... Account" at bounding box center [332, 9] width 506 height 19
